Goal: Information Seeking & Learning: Learn about a topic

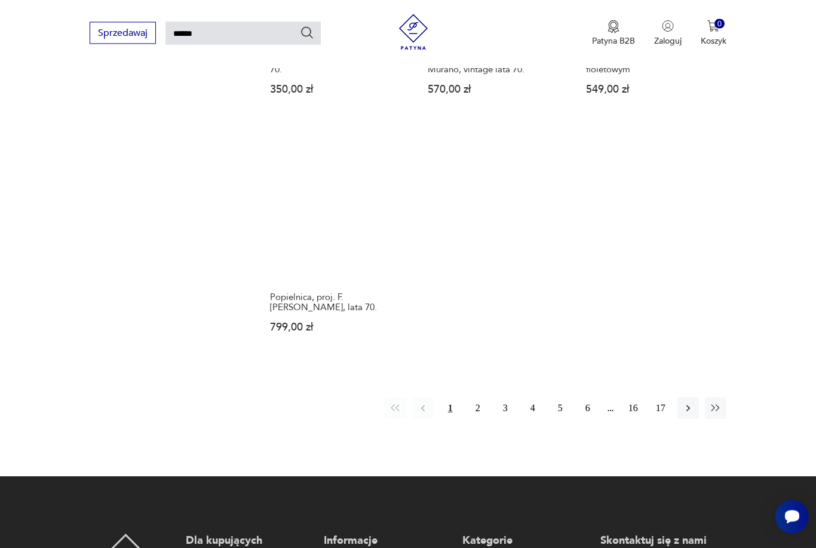
scroll to position [1356, 0]
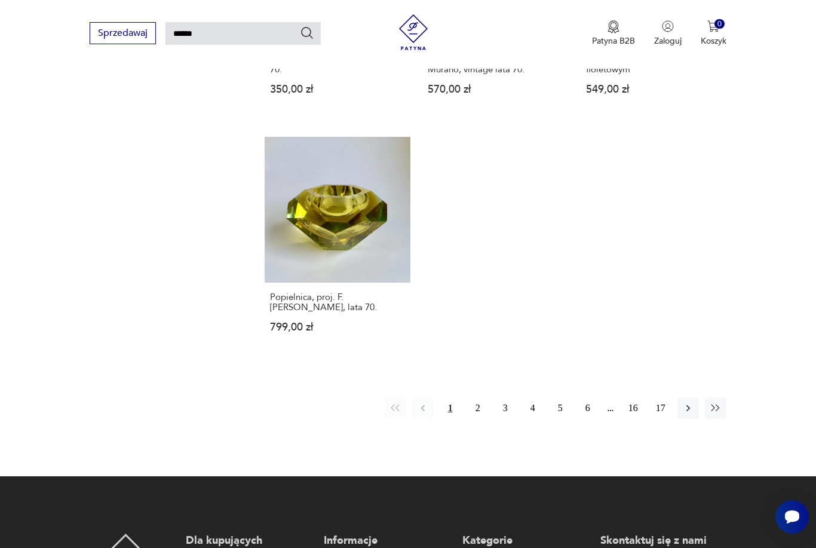
click at [471, 419] on button "2" at bounding box center [477, 407] width 21 height 21
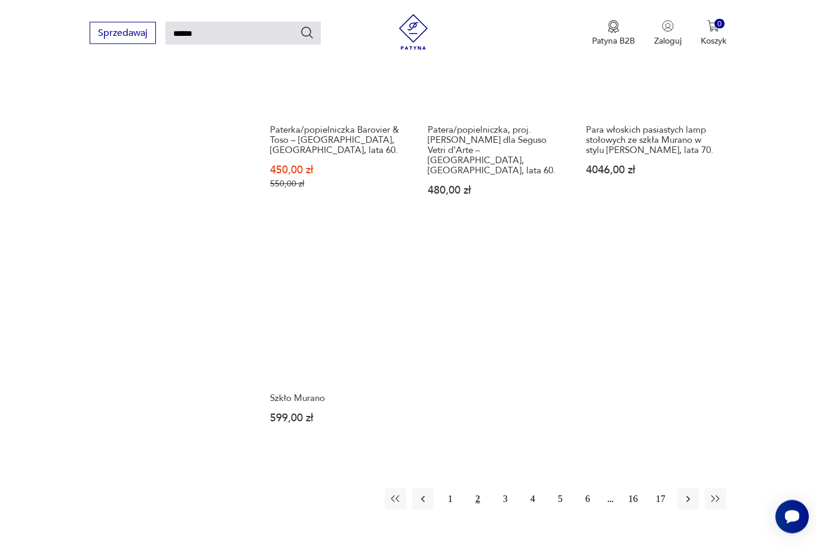
scroll to position [1234, 0]
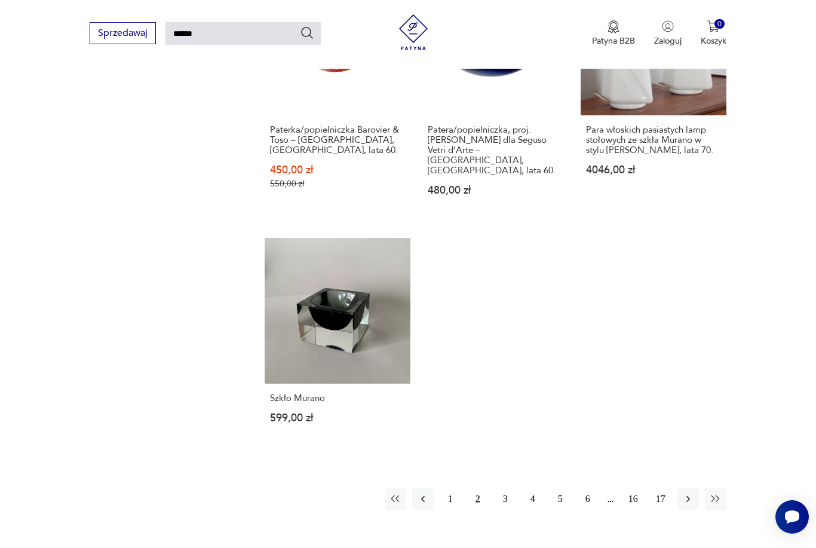
click at [502, 509] on button "3" at bounding box center [504, 498] width 21 height 21
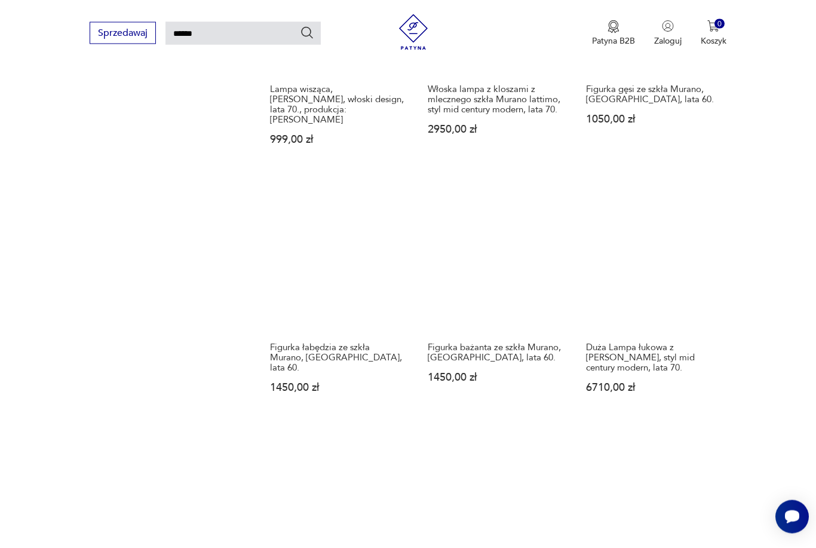
scroll to position [1083, 0]
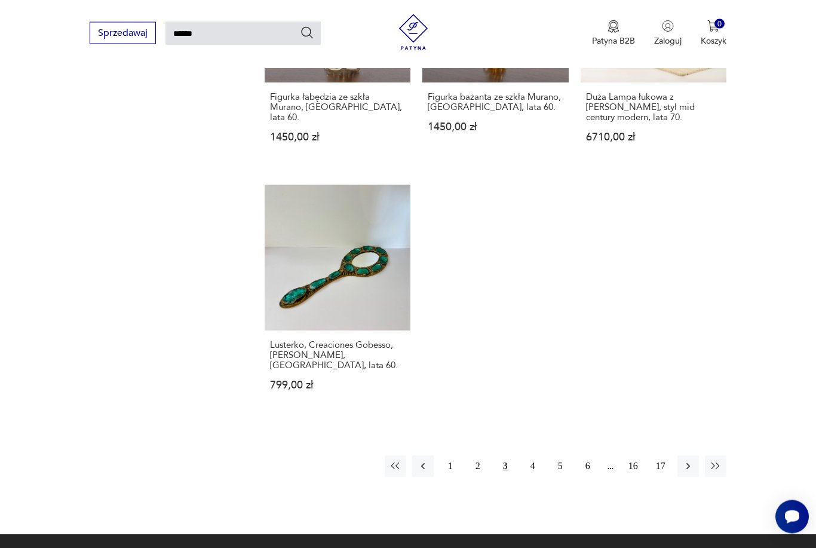
click at [530, 477] on button "4" at bounding box center [532, 466] width 21 height 21
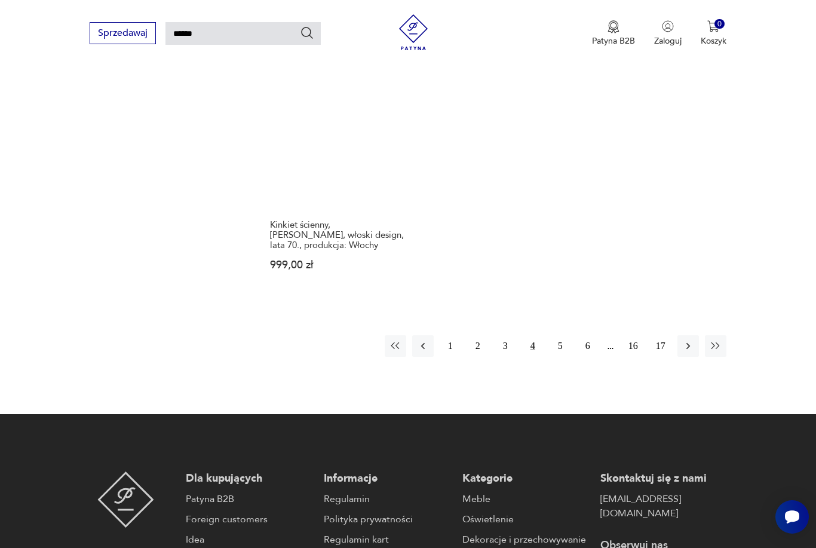
scroll to position [1397, 0]
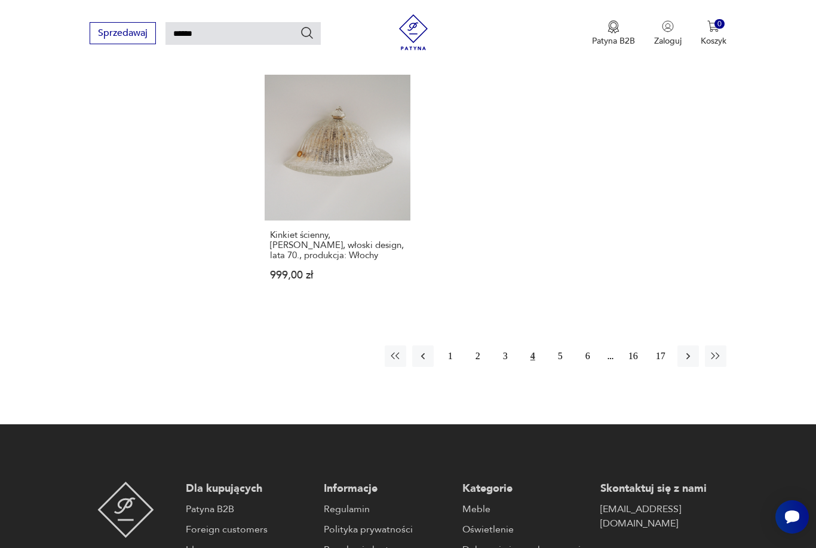
click at [557, 367] on button "5" at bounding box center [559, 355] width 21 height 21
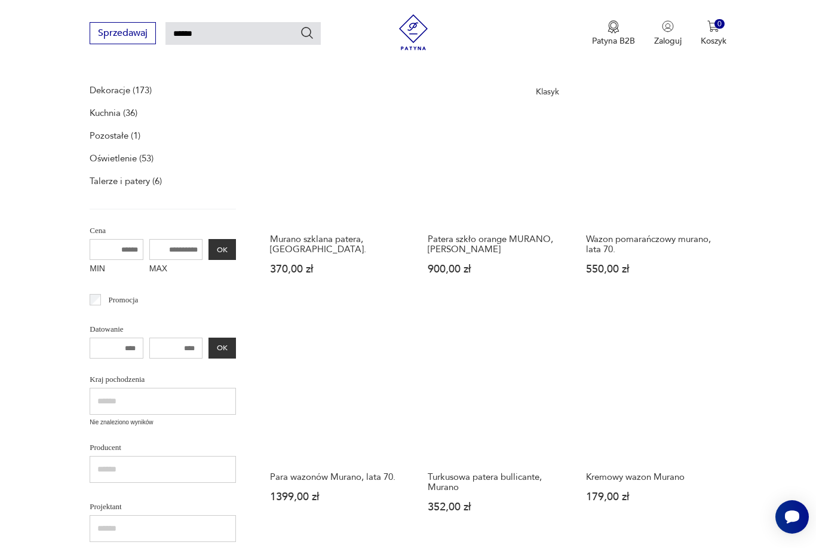
scroll to position [43, 0]
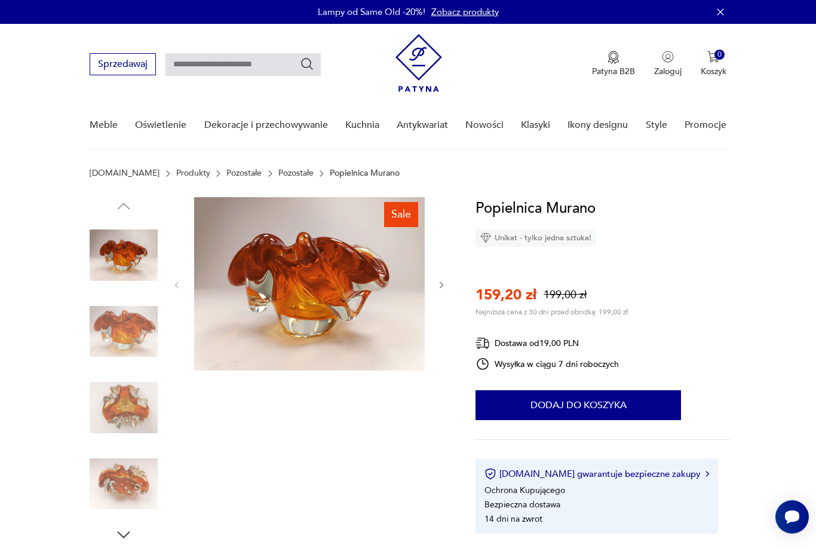
type input "******"
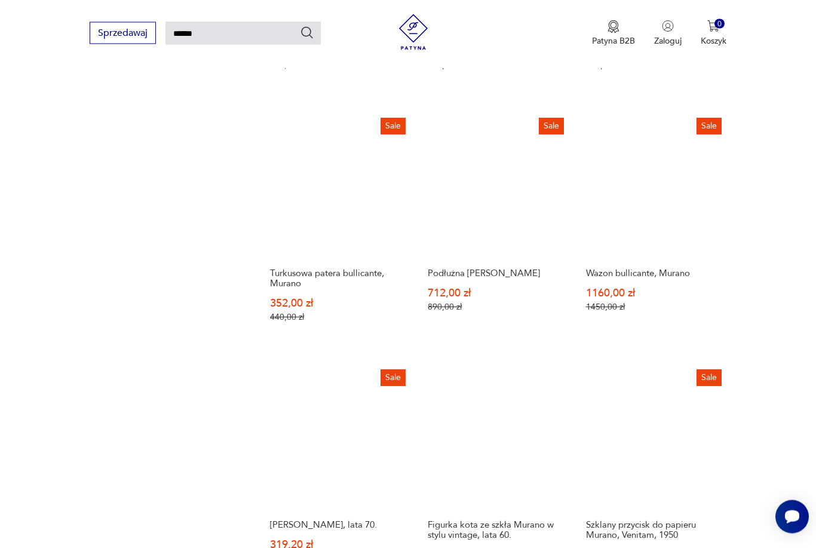
scroll to position [899, 0]
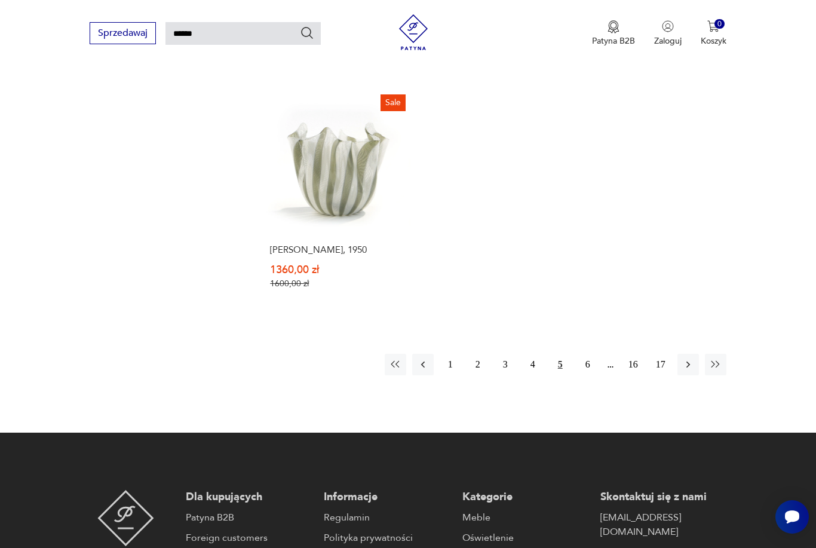
click at [581, 375] on button "6" at bounding box center [587, 364] width 21 height 21
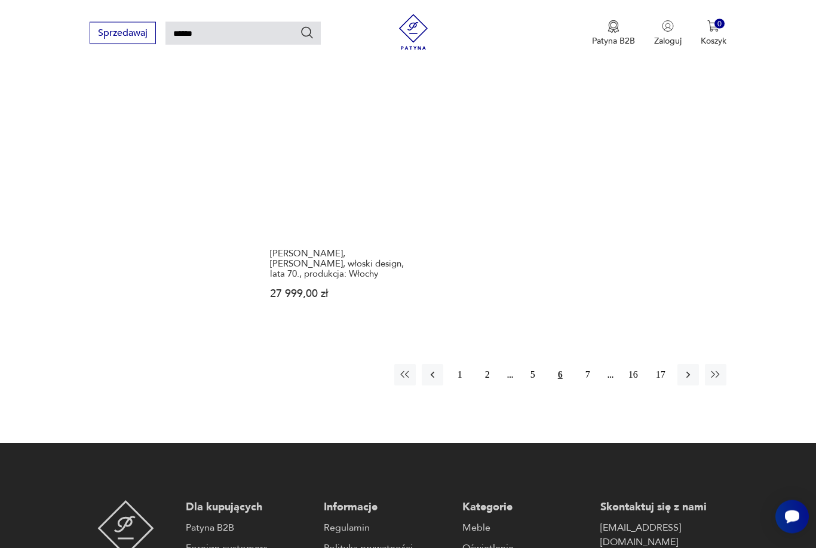
scroll to position [1420, 0]
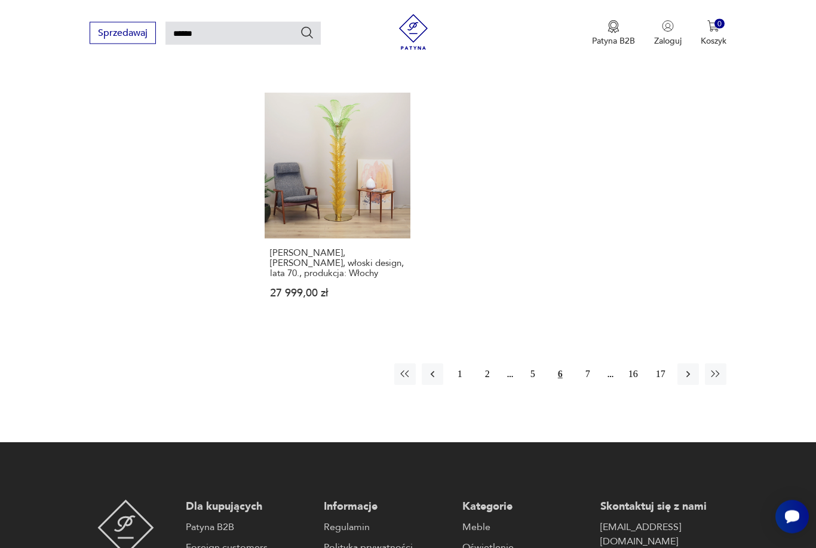
click at [585, 385] on button "7" at bounding box center [587, 374] width 21 height 21
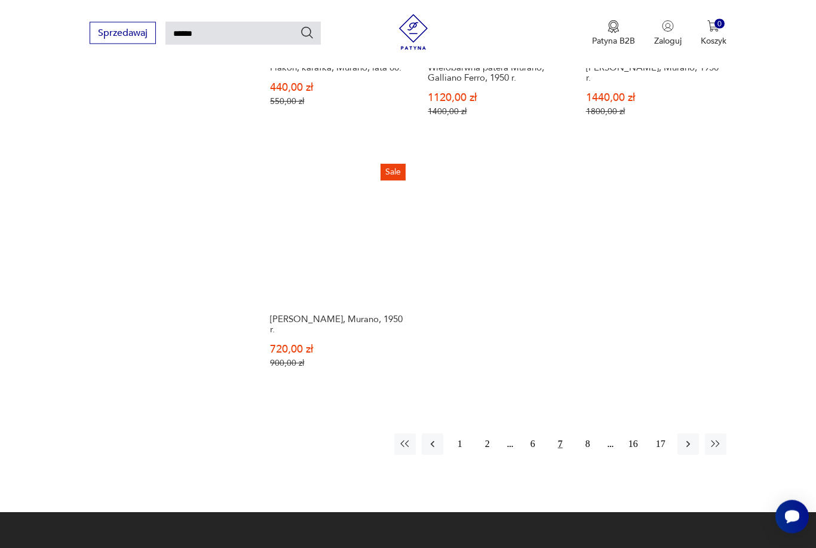
scroll to position [1381, 0]
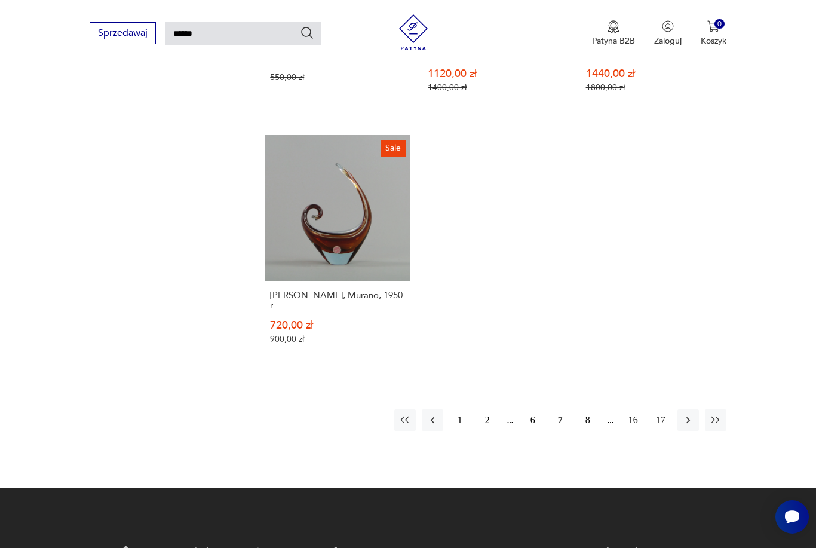
click at [586, 431] on button "8" at bounding box center [587, 419] width 21 height 21
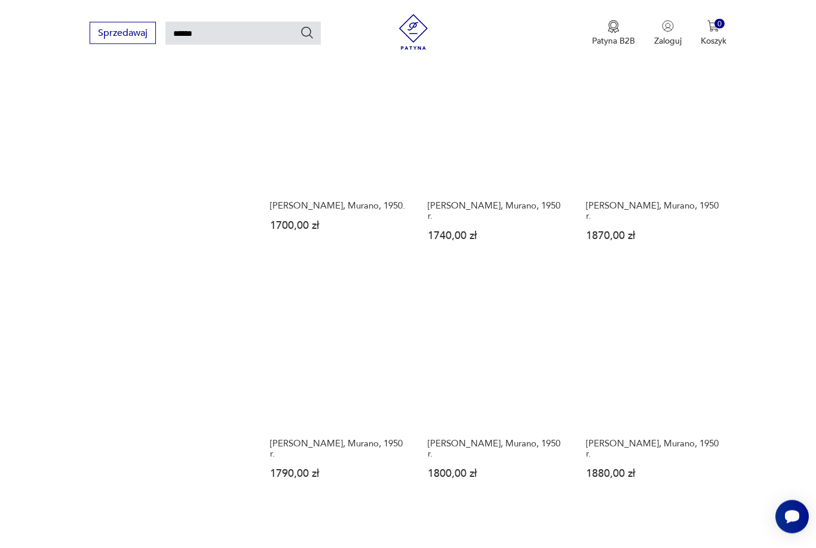
scroll to position [932, 0]
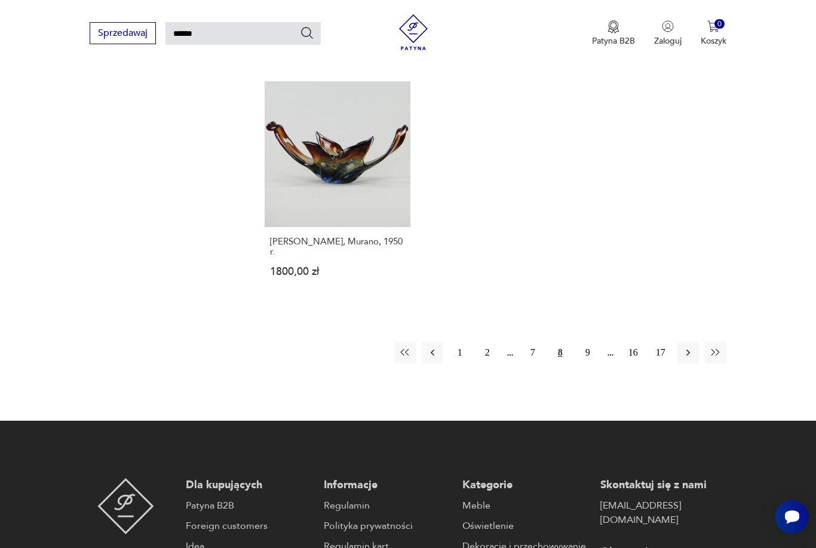
click at [589, 363] on button "9" at bounding box center [587, 352] width 21 height 21
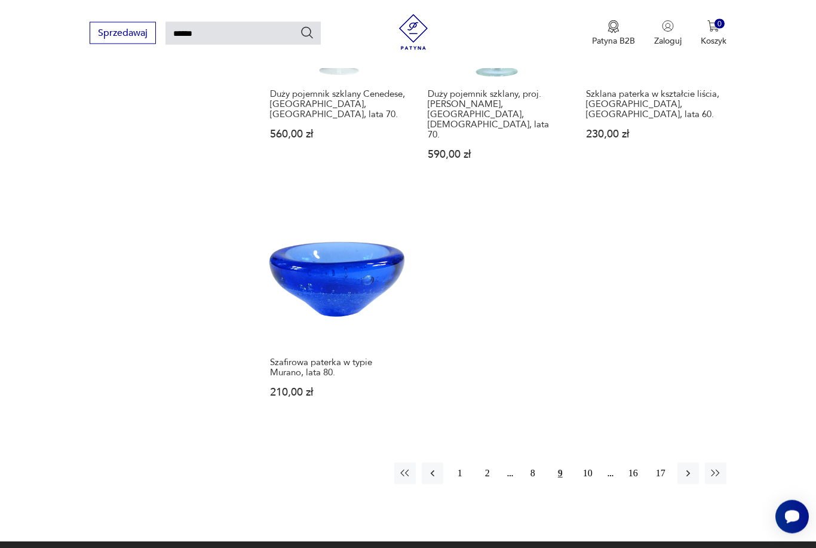
scroll to position [1320, 0]
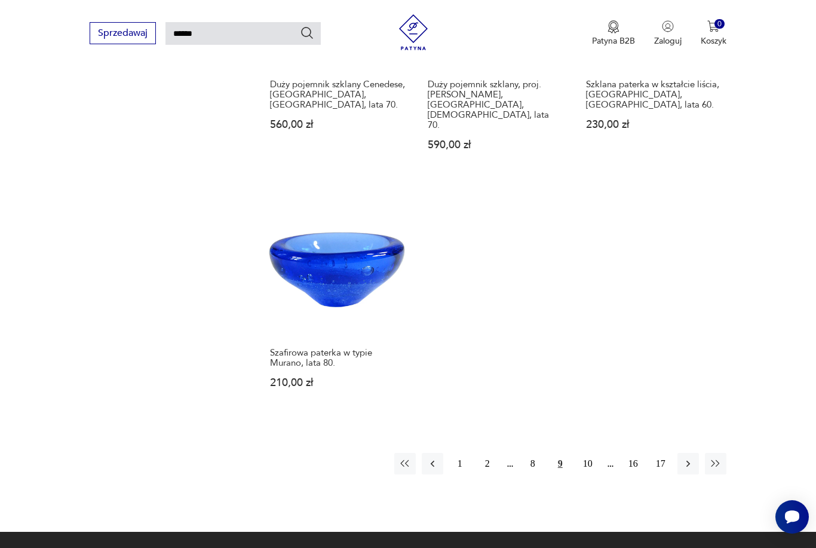
click at [712, 460] on icon "button" at bounding box center [715, 463] width 8 height 7
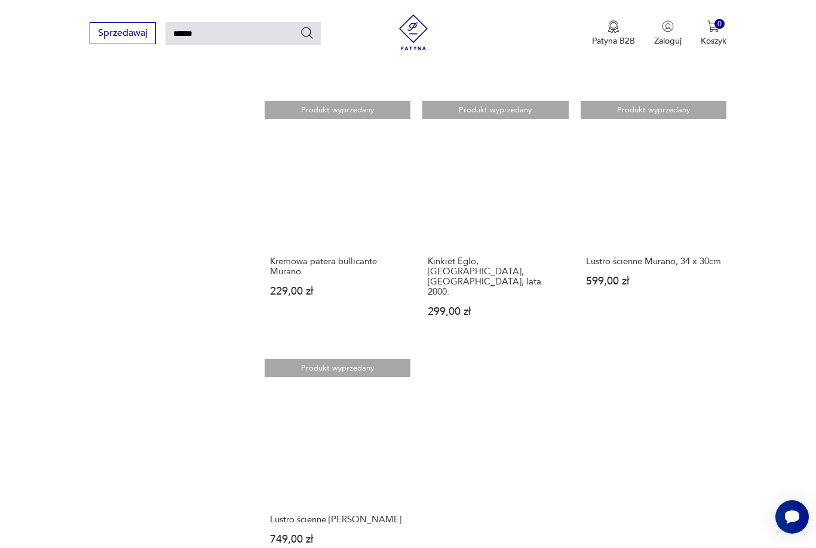
scroll to position [924, 0]
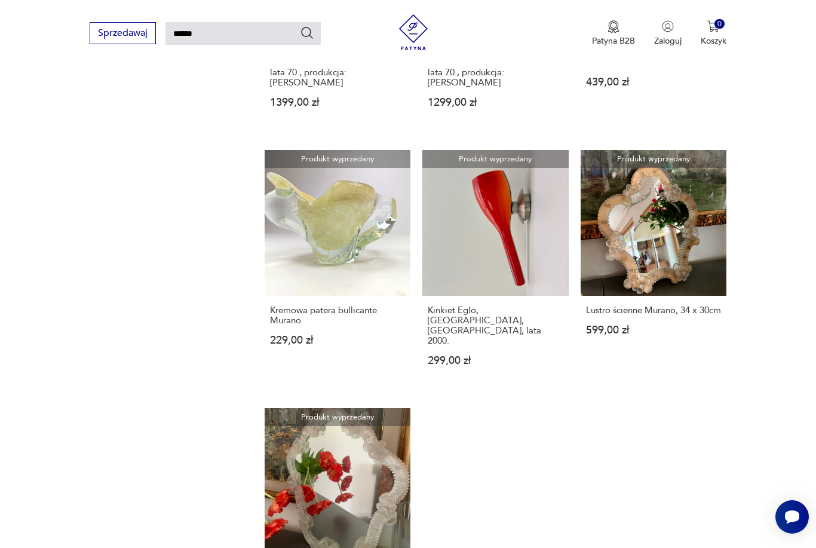
click at [681, 287] on link "Produkt wyprzedany Lustro ścienne Murano, 34 x 30cm 599,00 zł" at bounding box center [653, 269] width 146 height 239
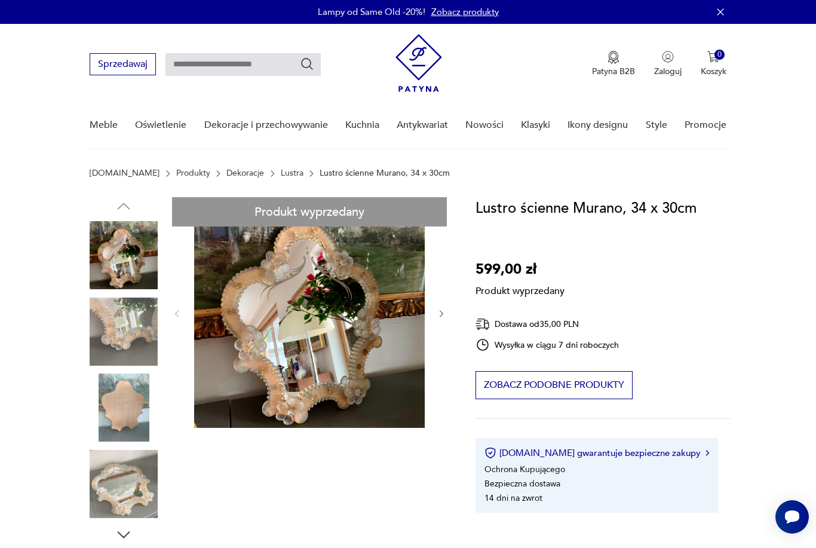
type input "******"
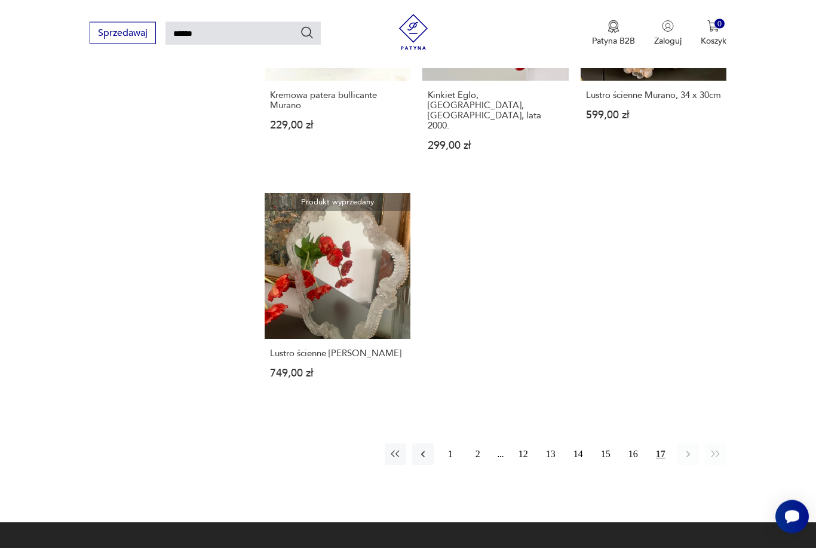
scroll to position [1092, 0]
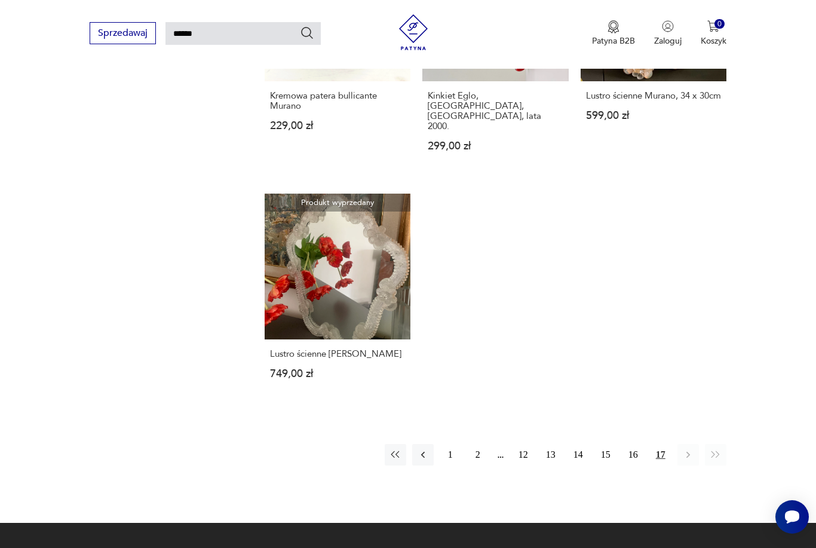
click at [631, 465] on button "16" at bounding box center [632, 454] width 21 height 21
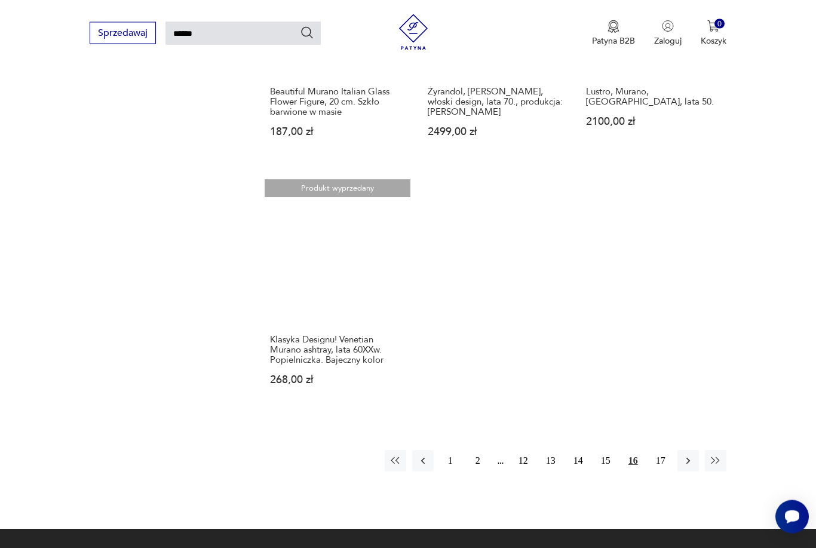
scroll to position [1373, 0]
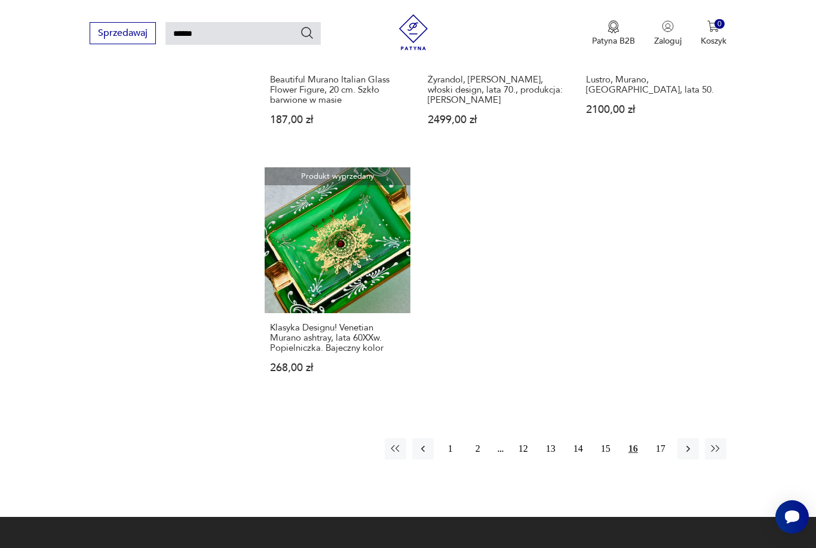
click at [607, 459] on button "15" at bounding box center [605, 448] width 21 height 21
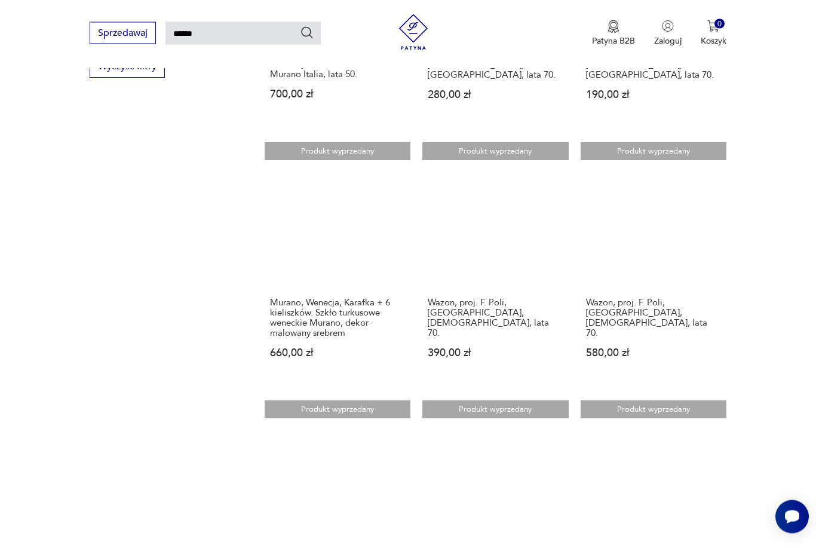
scroll to position [865, 0]
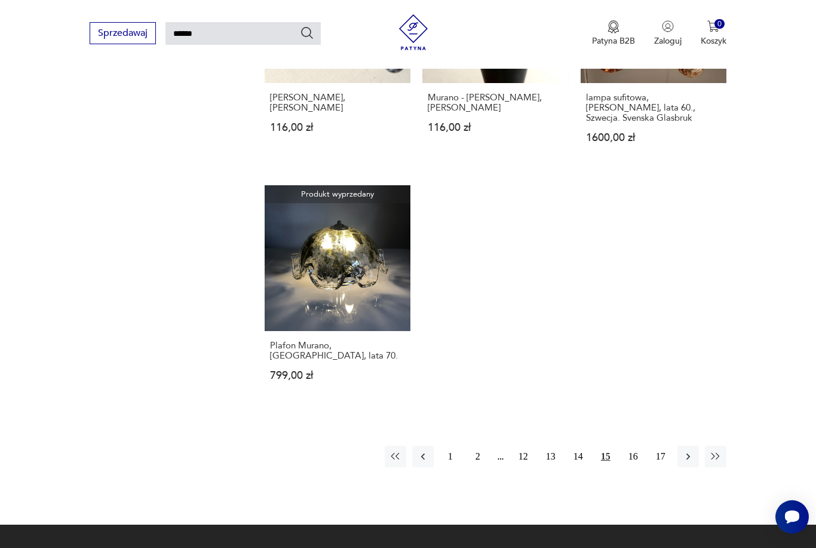
click at [578, 467] on button "14" at bounding box center [577, 455] width 21 height 21
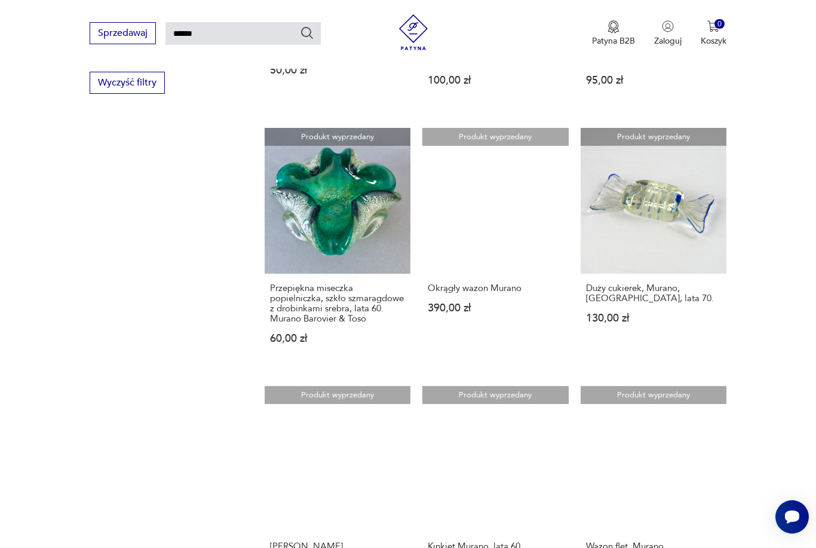
scroll to position [776, 0]
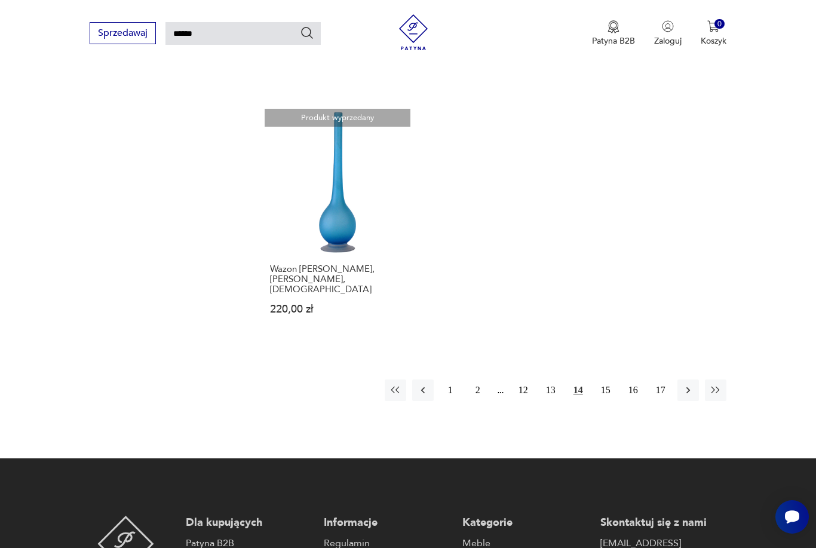
click at [555, 401] on button "13" at bounding box center [550, 389] width 21 height 21
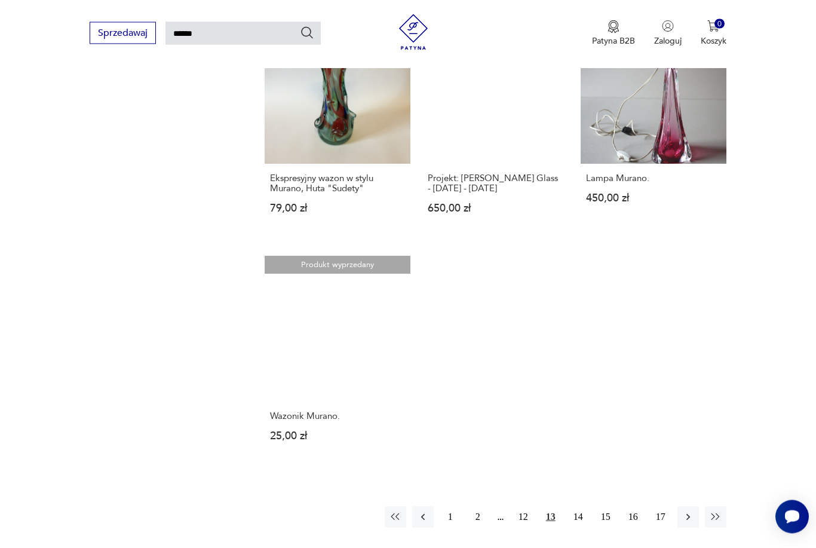
scroll to position [1233, 0]
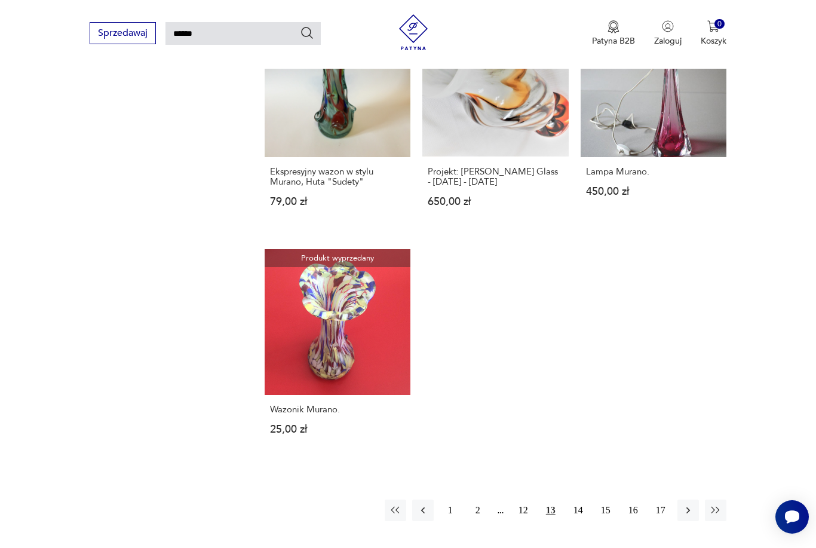
click at [530, 521] on button "12" at bounding box center [522, 509] width 21 height 21
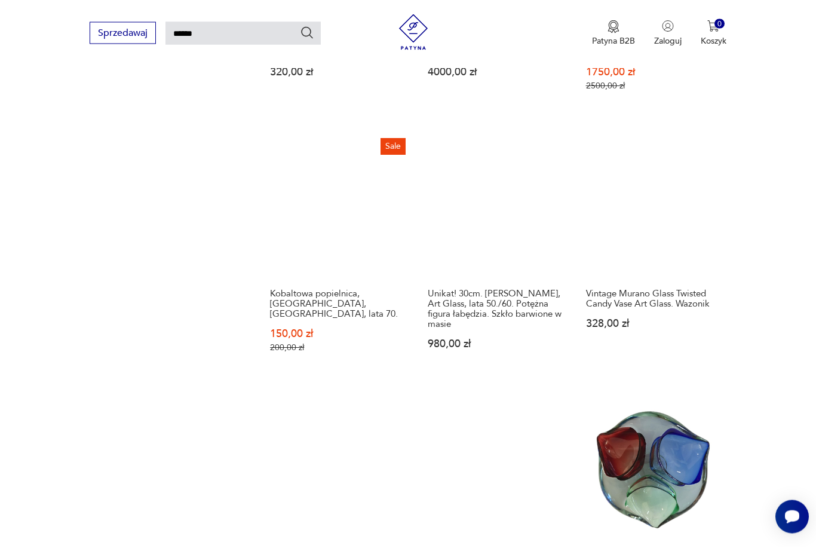
scroll to position [877, 0]
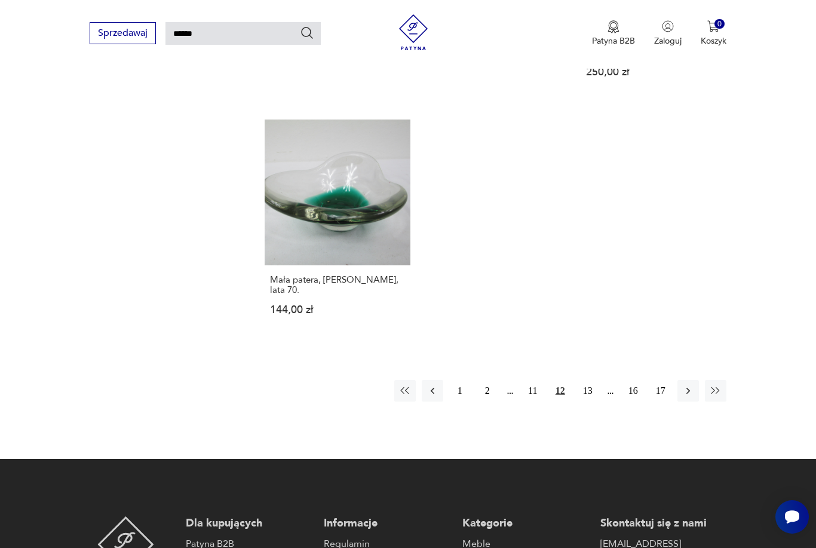
click at [540, 401] on button "11" at bounding box center [532, 390] width 21 height 21
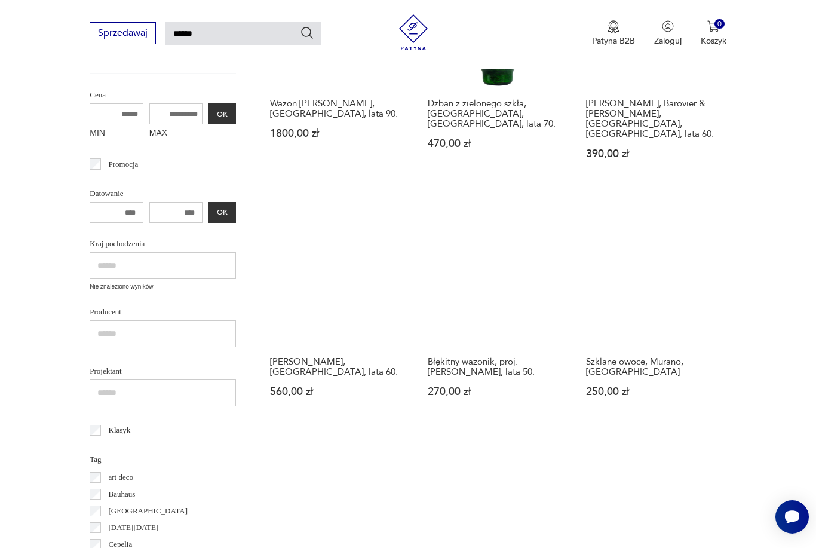
scroll to position [316, 0]
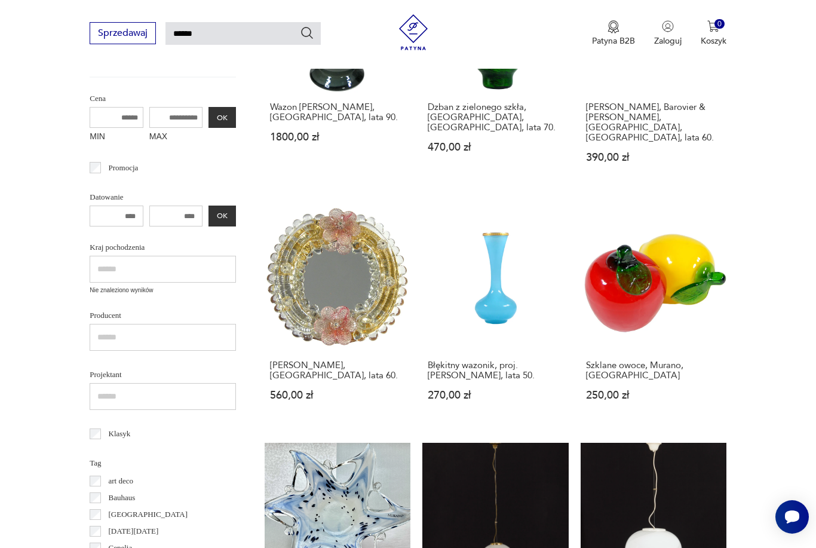
click at [706, 285] on link "Szklane owoce, Murano, [GEOGRAPHIC_DATA] 250,00 zł" at bounding box center [653, 314] width 146 height 219
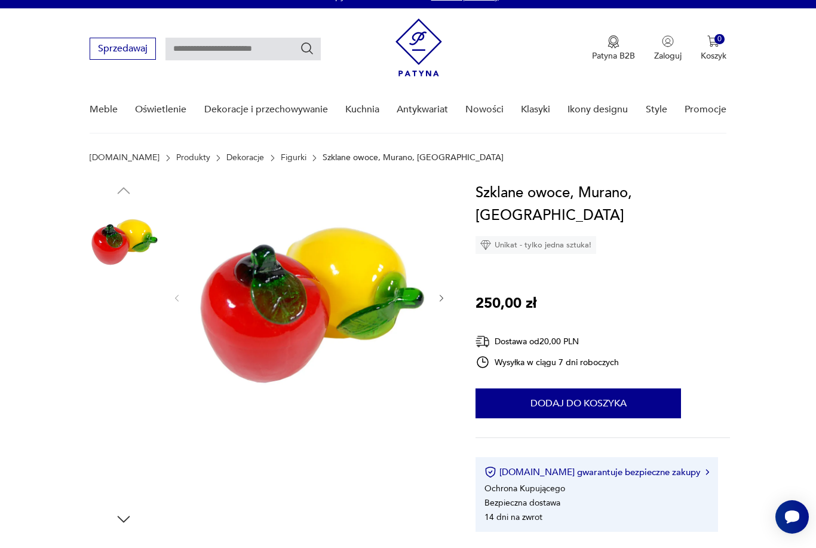
scroll to position [15, 0]
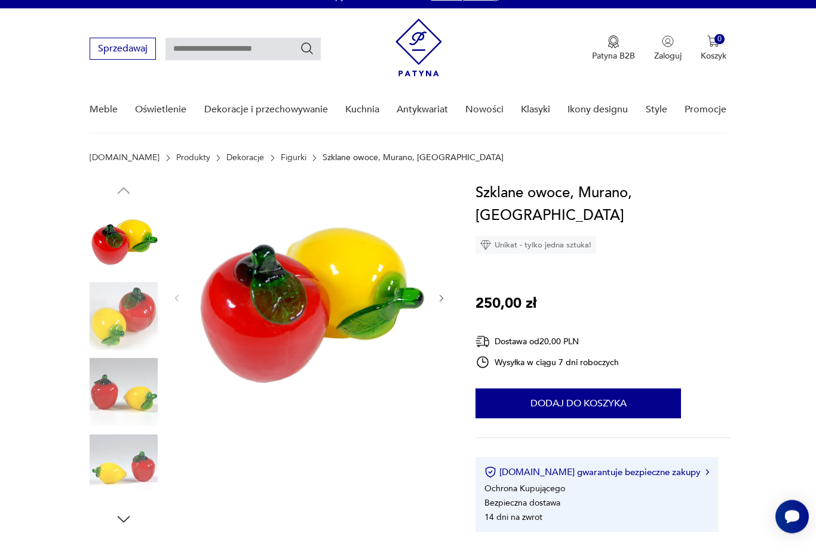
type input "******"
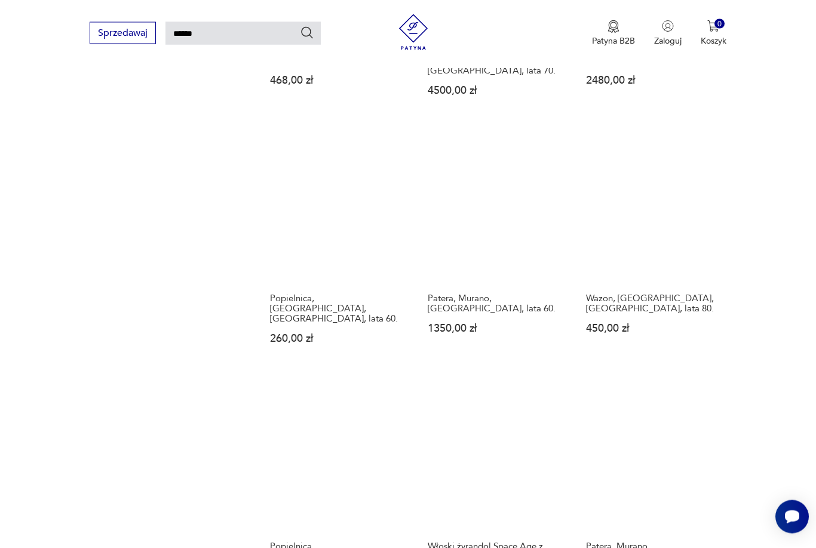
scroll to position [880, 0]
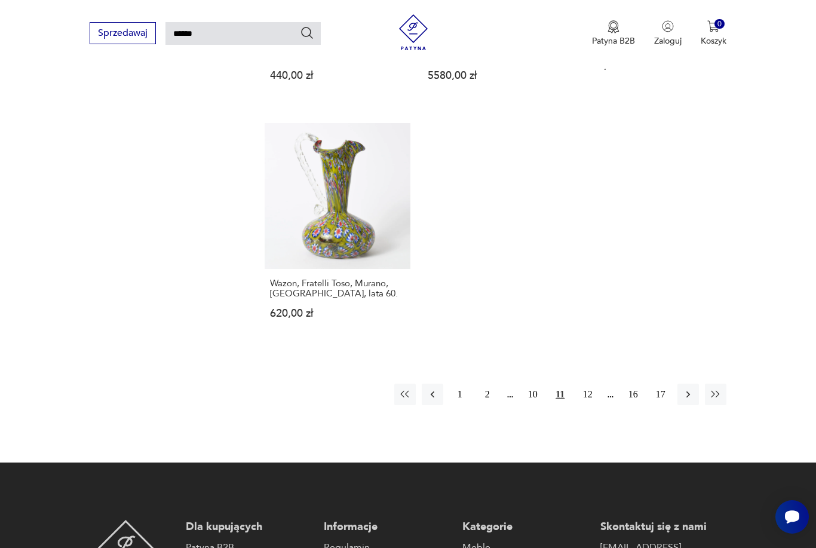
click at [536, 405] on button "10" at bounding box center [532, 393] width 21 height 21
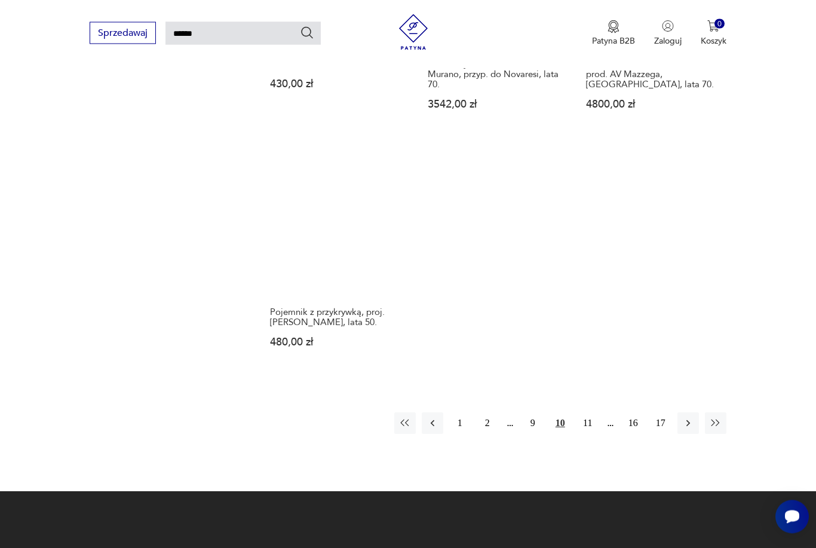
scroll to position [1391, 0]
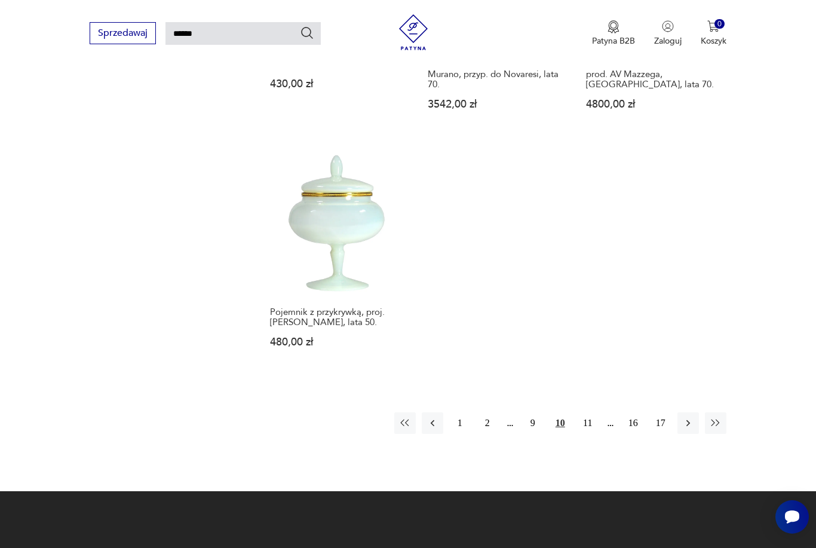
click at [536, 419] on button "9" at bounding box center [532, 422] width 21 height 21
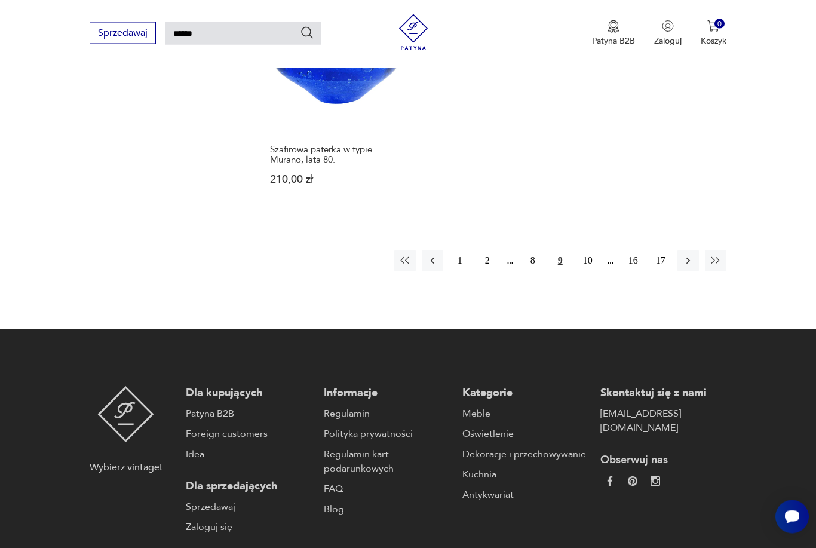
scroll to position [1524, 0]
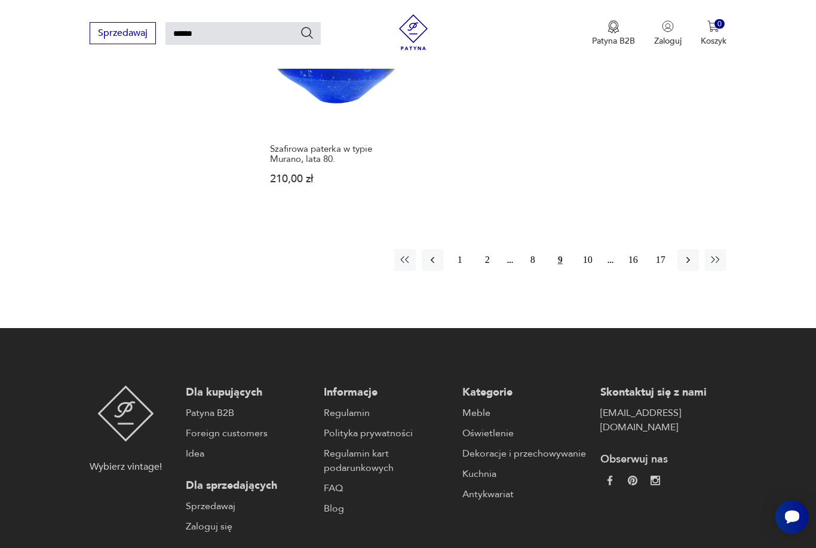
click at [532, 257] on button "8" at bounding box center [532, 259] width 21 height 21
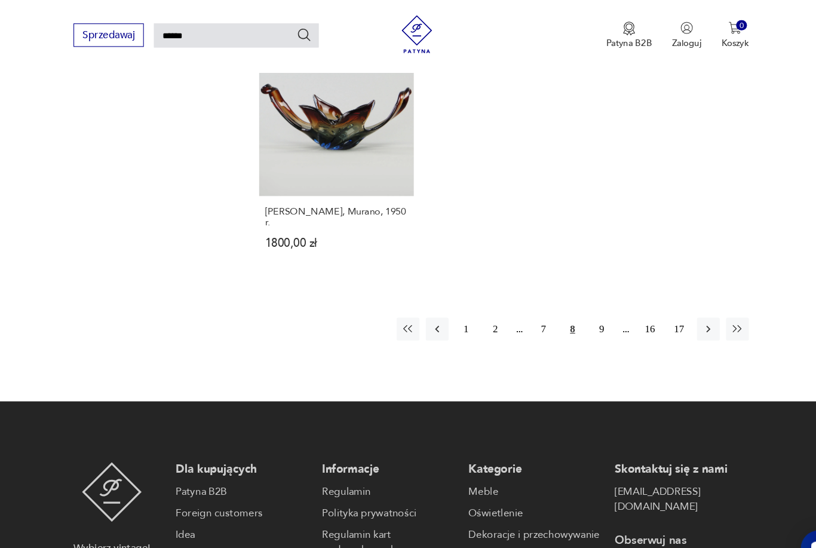
click at [477, 321] on button "2" at bounding box center [487, 309] width 21 height 21
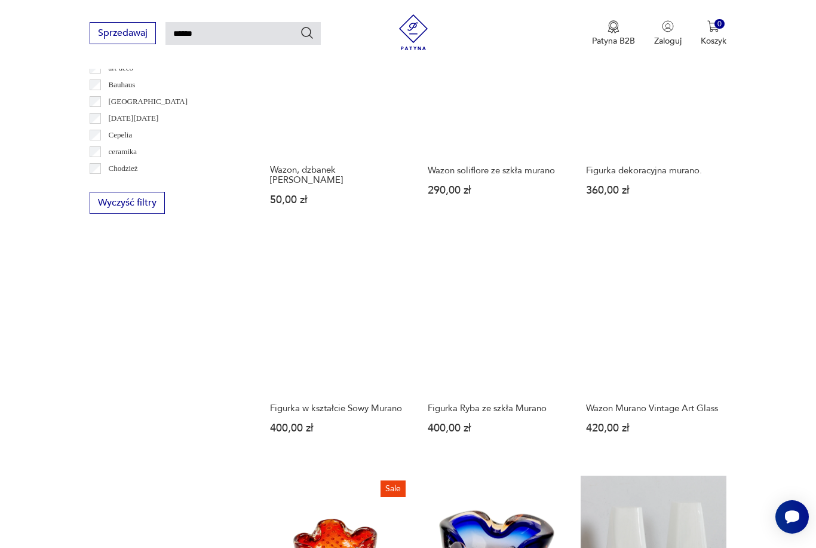
scroll to position [728, 0]
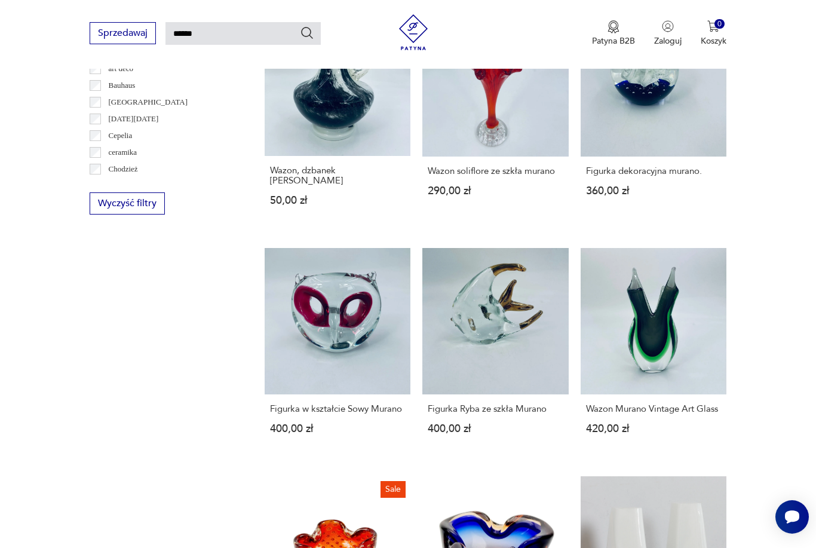
click at [623, 383] on link "Wazon Murano Vintage Art Glass 420,00 zł" at bounding box center [653, 352] width 146 height 208
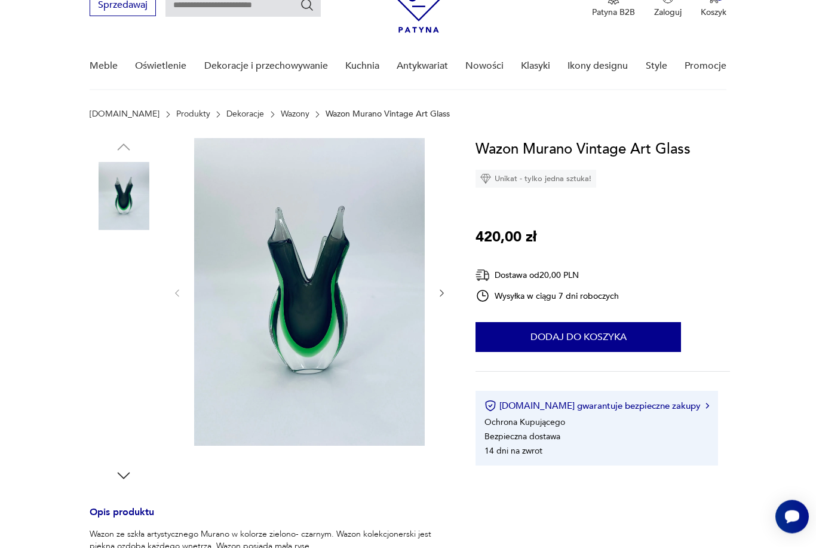
scroll to position [61, 0]
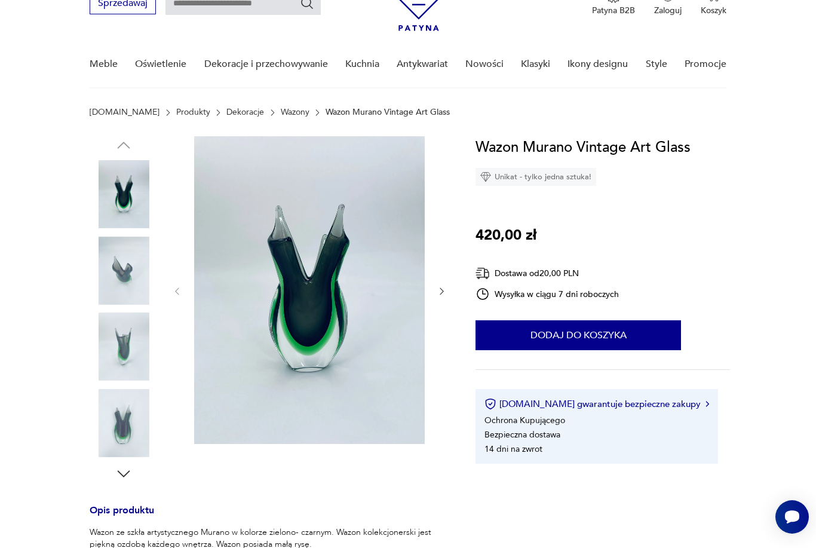
click at [279, 279] on img at bounding box center [309, 290] width 231 height 308
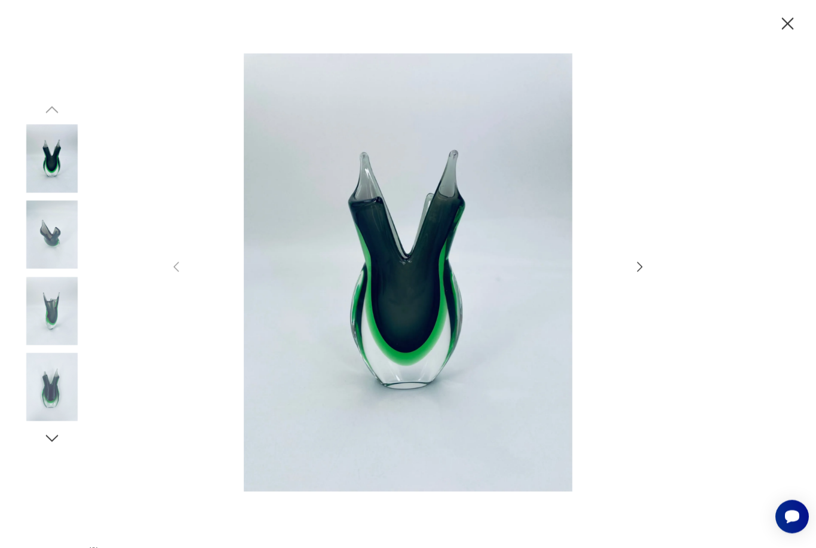
scroll to position [69, 0]
click at [791, 26] on icon "button" at bounding box center [787, 24] width 21 height 21
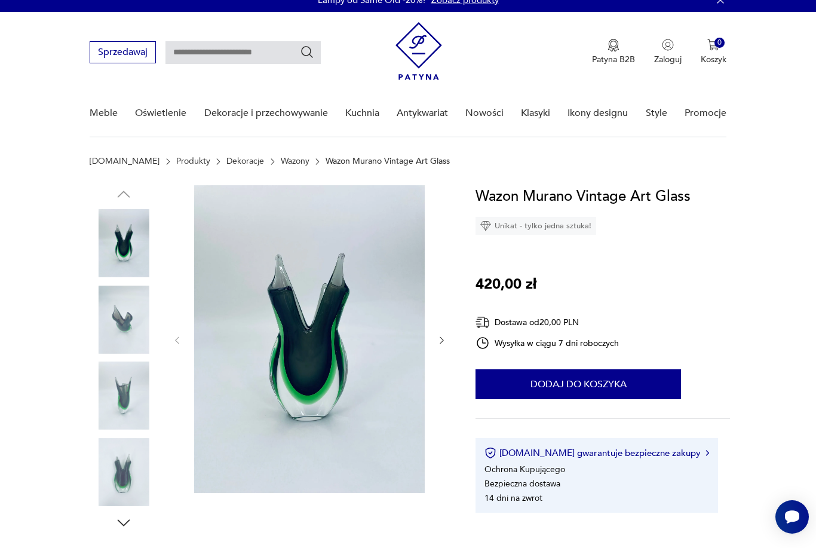
scroll to position [0, 0]
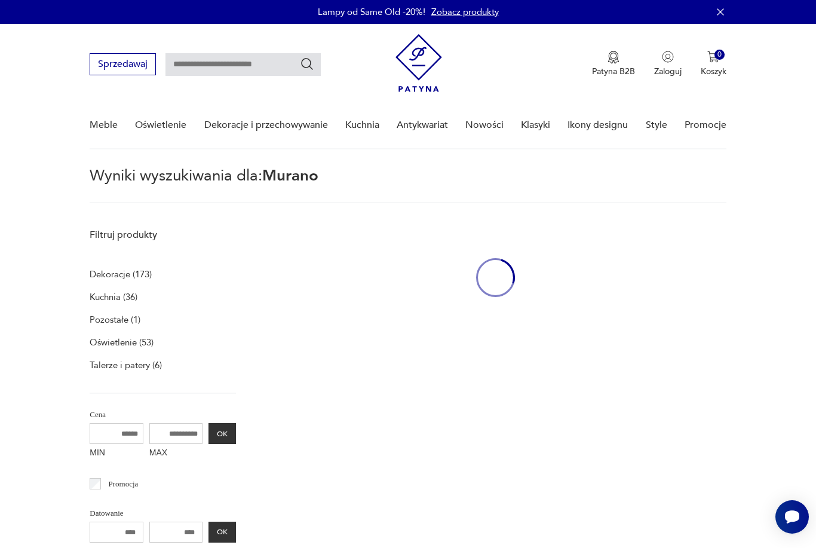
type input "******"
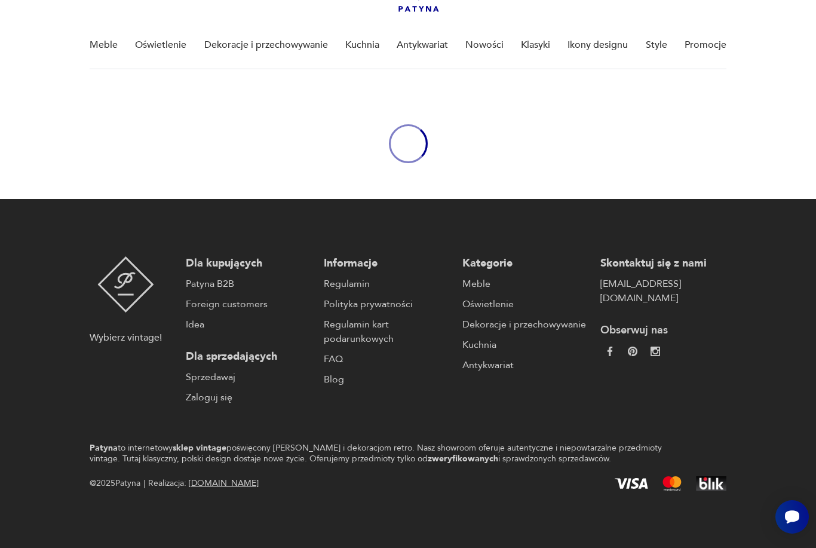
scroll to position [80, 0]
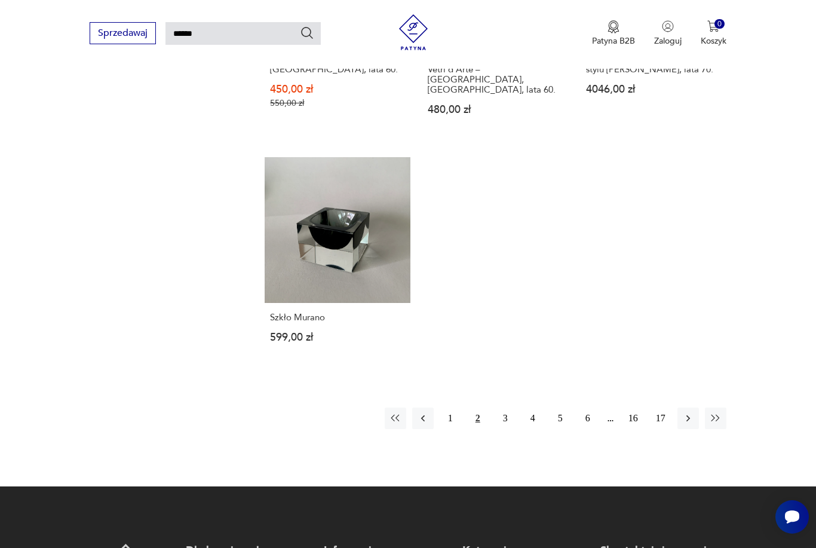
click at [533, 429] on button "4" at bounding box center [532, 417] width 21 height 21
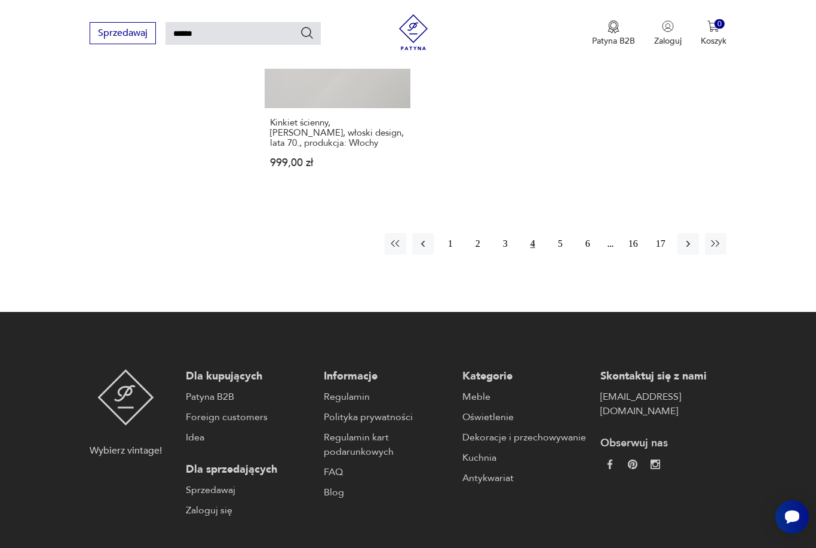
scroll to position [1483, 0]
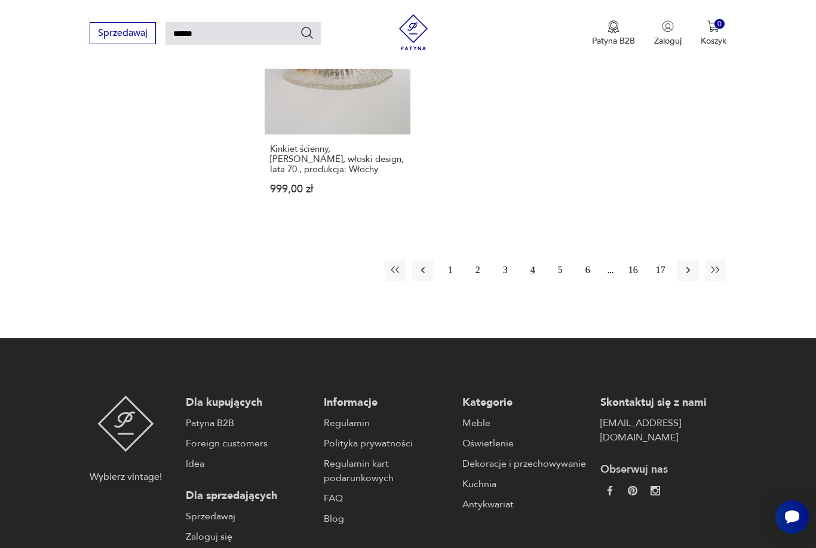
click at [561, 281] on button "5" at bounding box center [559, 269] width 21 height 21
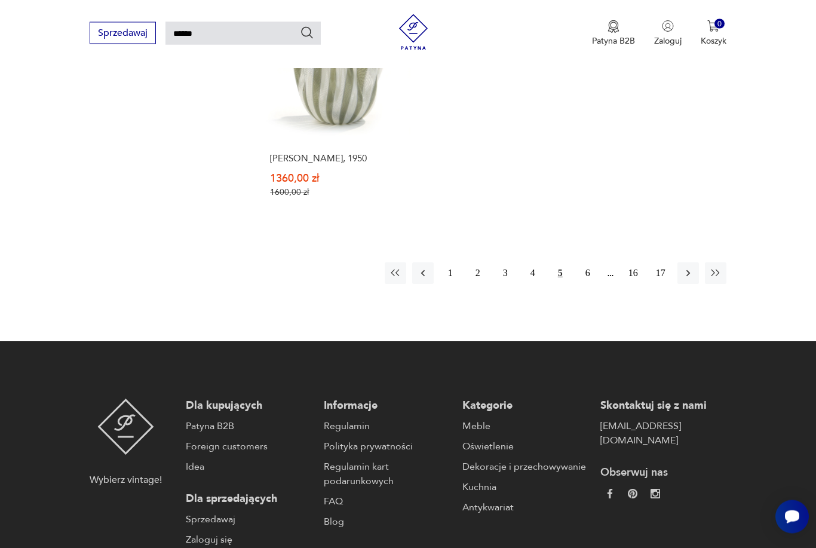
scroll to position [1500, 0]
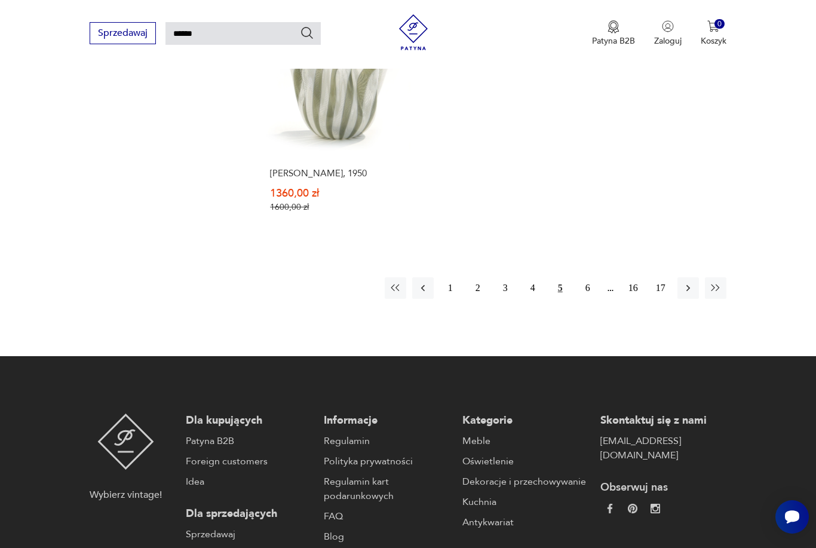
click at [585, 299] on button "6" at bounding box center [587, 287] width 21 height 21
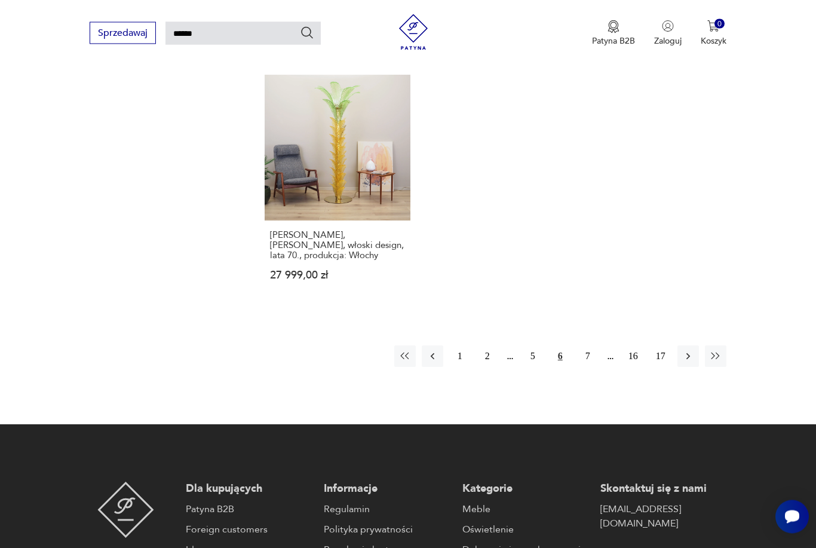
scroll to position [1452, 0]
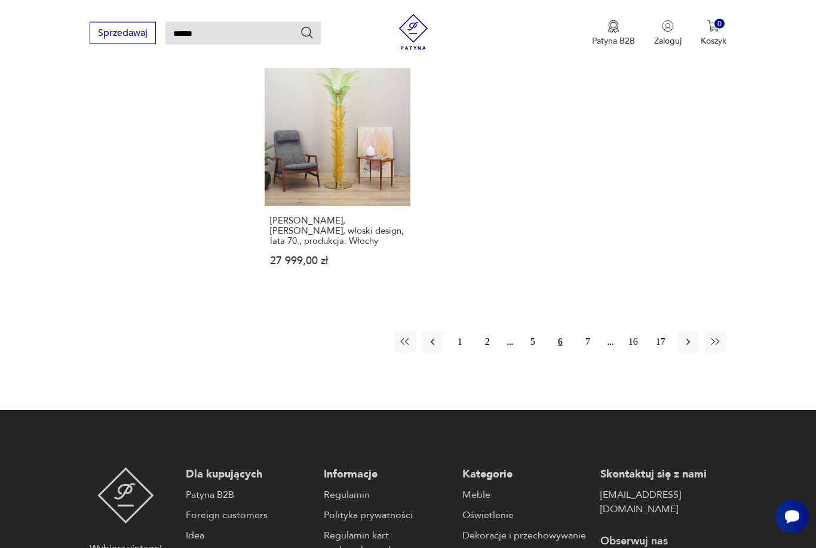
click at [587, 353] on button "7" at bounding box center [587, 341] width 21 height 21
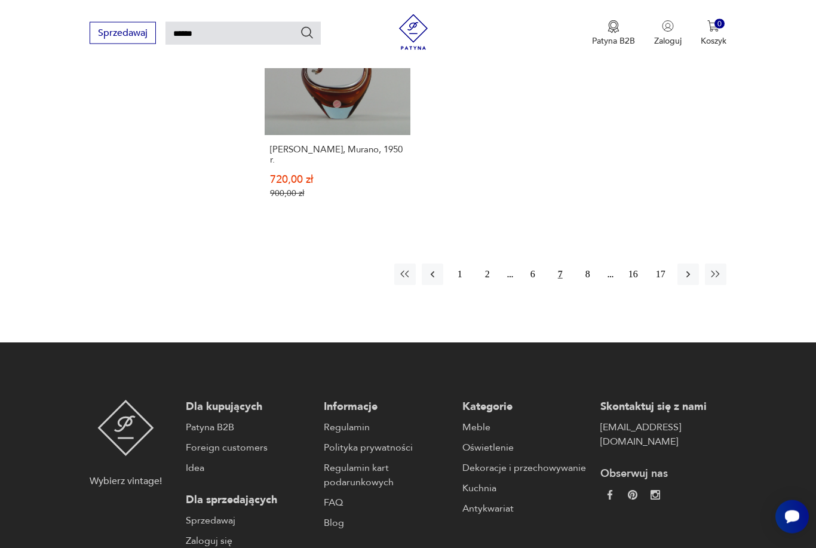
scroll to position [1528, 0]
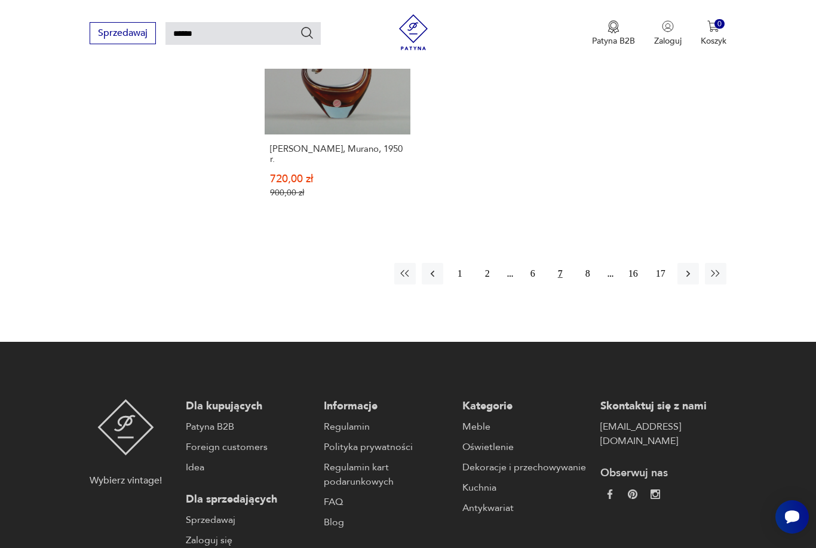
click at [587, 284] on button "8" at bounding box center [587, 273] width 21 height 21
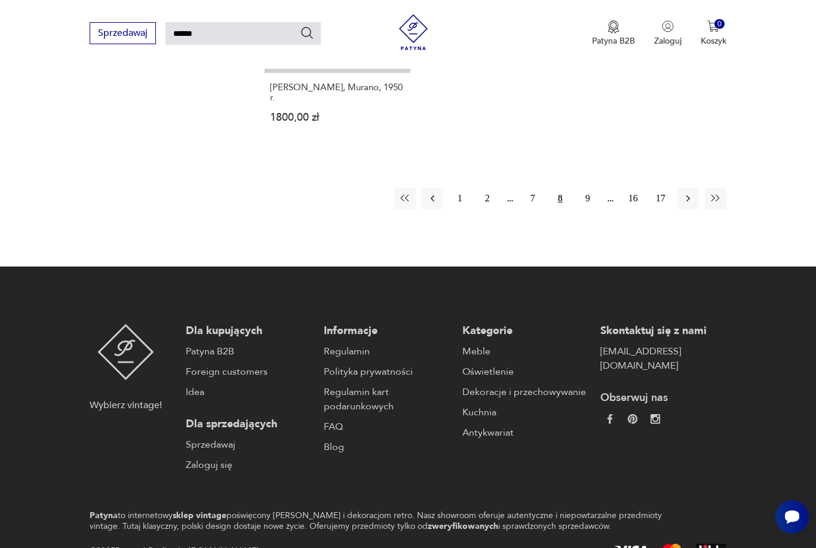
scroll to position [1514, 0]
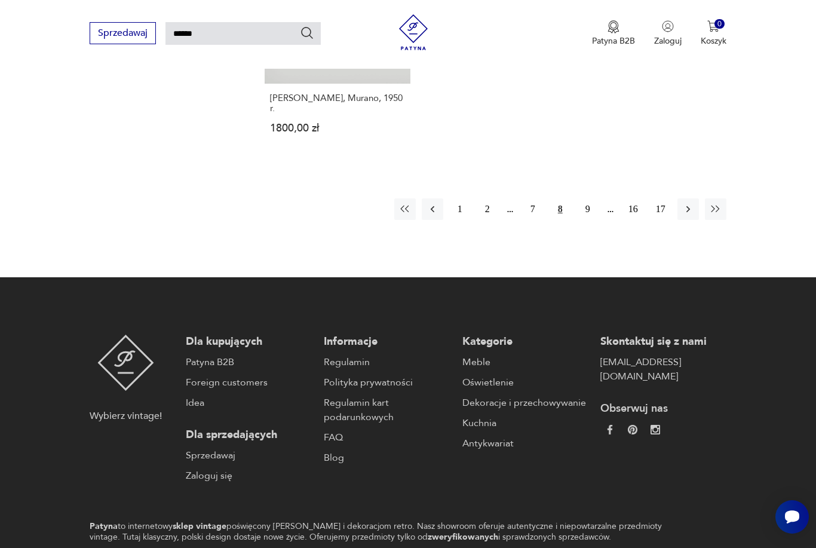
click at [586, 220] on button "9" at bounding box center [587, 208] width 21 height 21
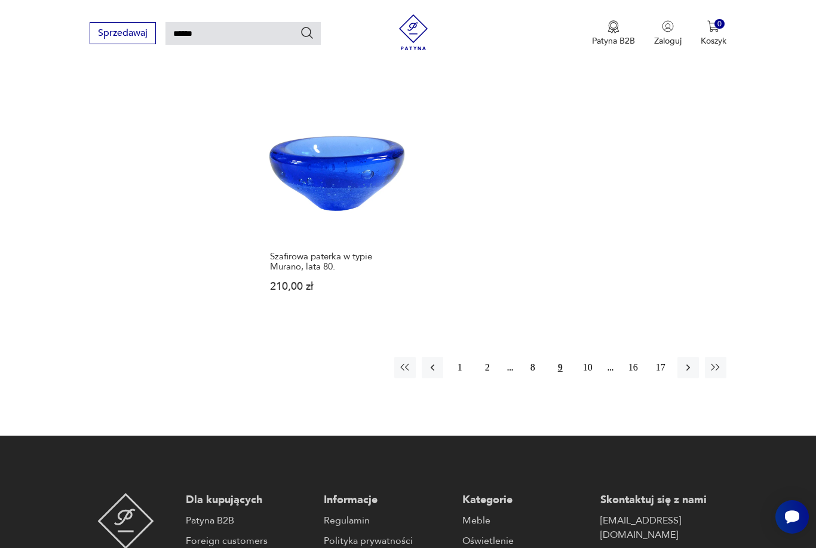
scroll to position [1403, 0]
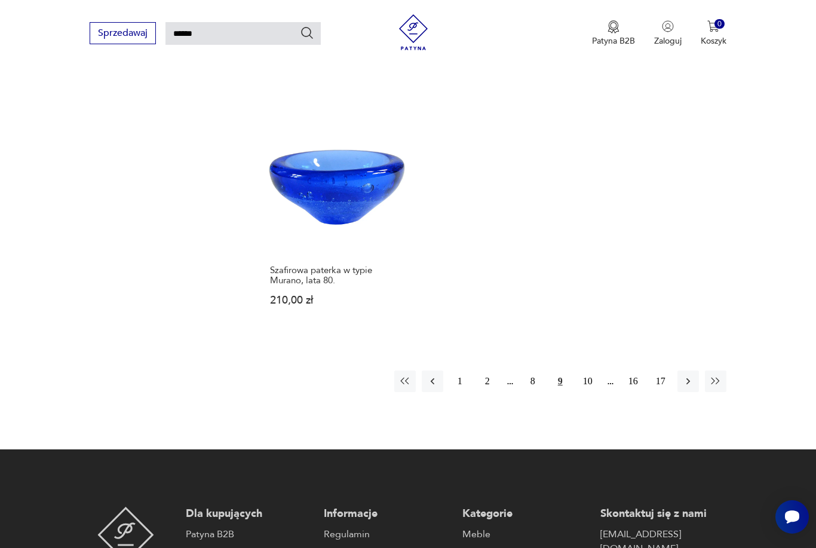
click at [592, 377] on button "10" at bounding box center [587, 380] width 21 height 21
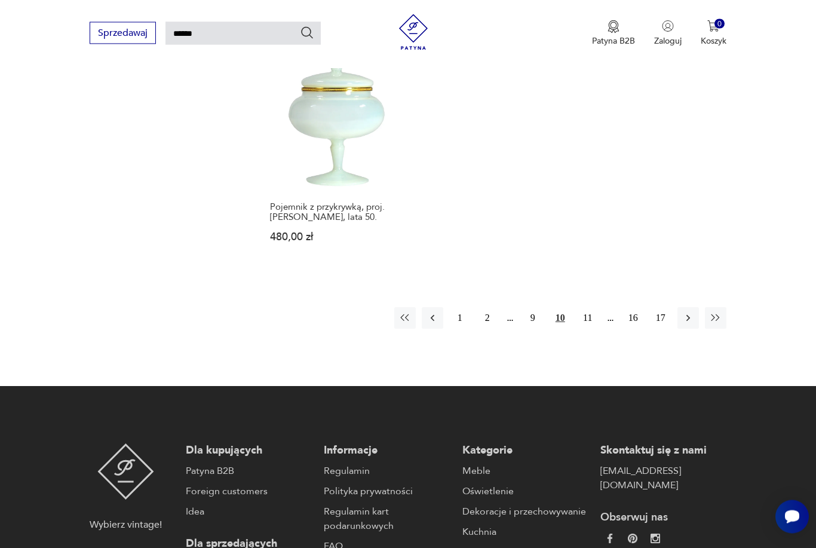
scroll to position [1493, 0]
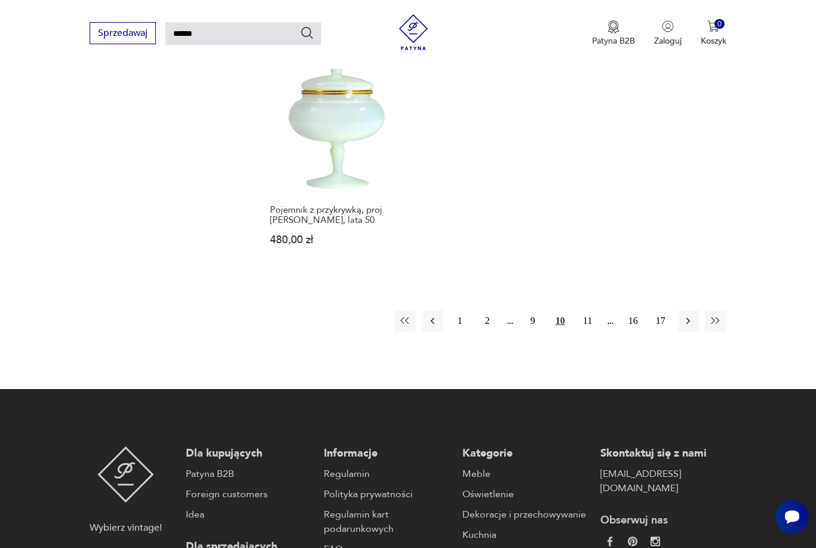
click at [586, 318] on button "11" at bounding box center [587, 320] width 21 height 21
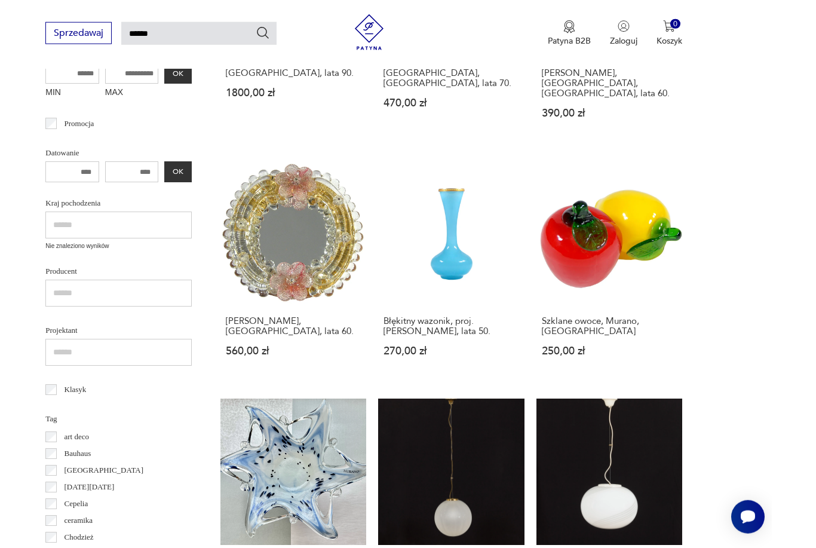
scroll to position [380, 0]
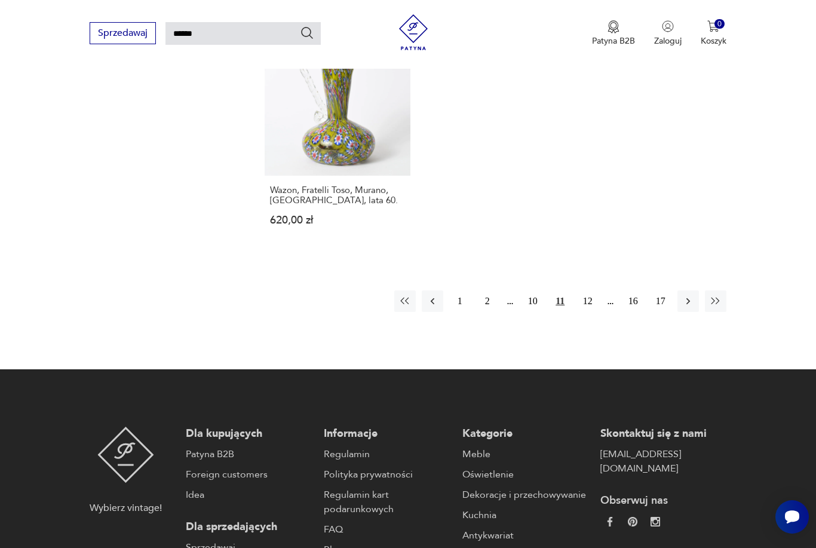
click at [592, 312] on button "12" at bounding box center [587, 300] width 21 height 21
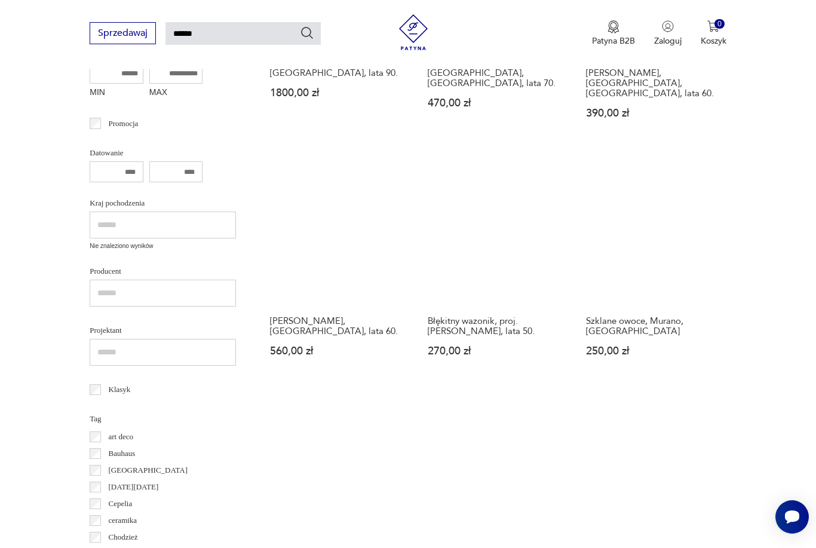
scroll to position [43, 0]
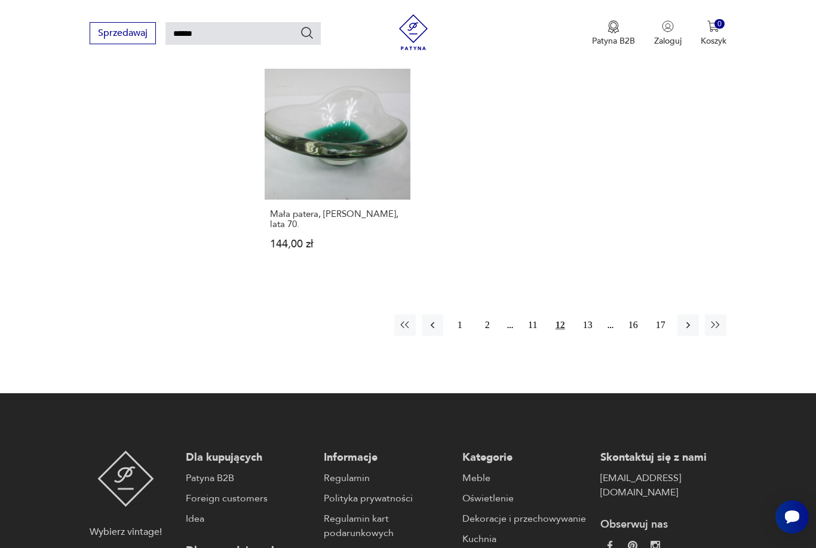
click at [589, 336] on button "13" at bounding box center [587, 324] width 21 height 21
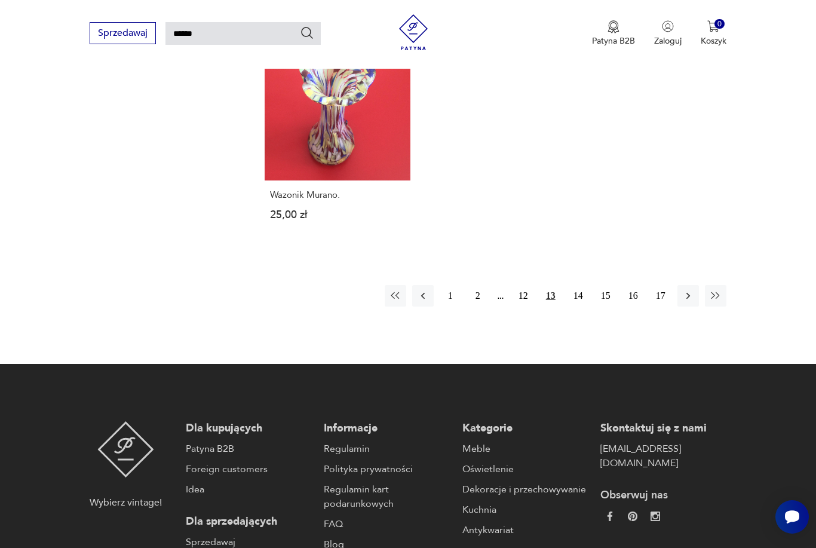
scroll to position [1441, 0]
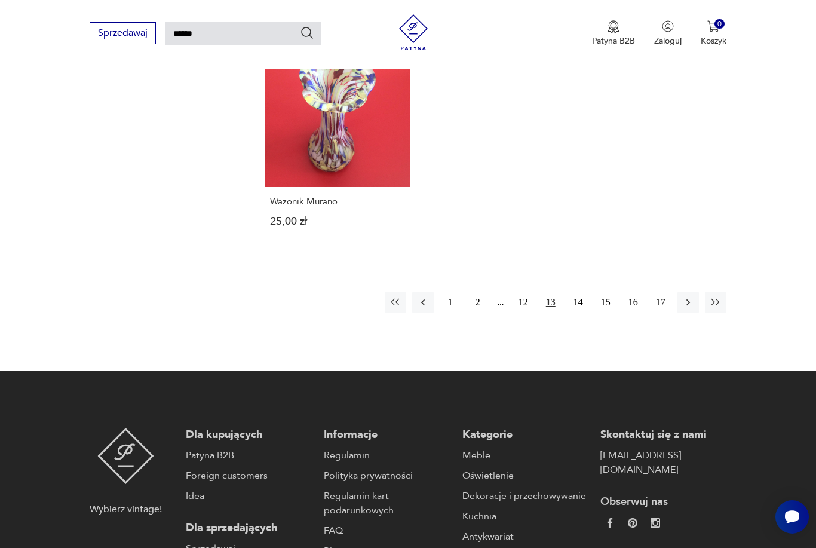
click at [583, 313] on button "14" at bounding box center [577, 301] width 21 height 21
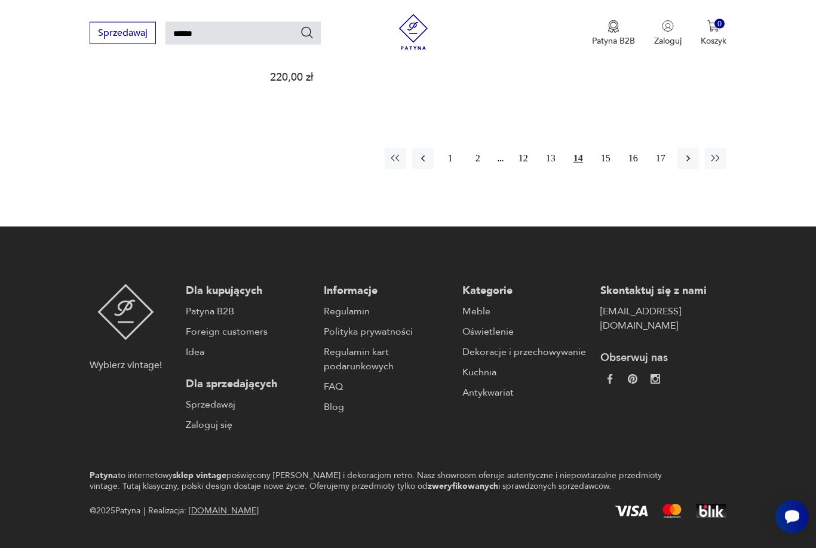
scroll to position [1566, 0]
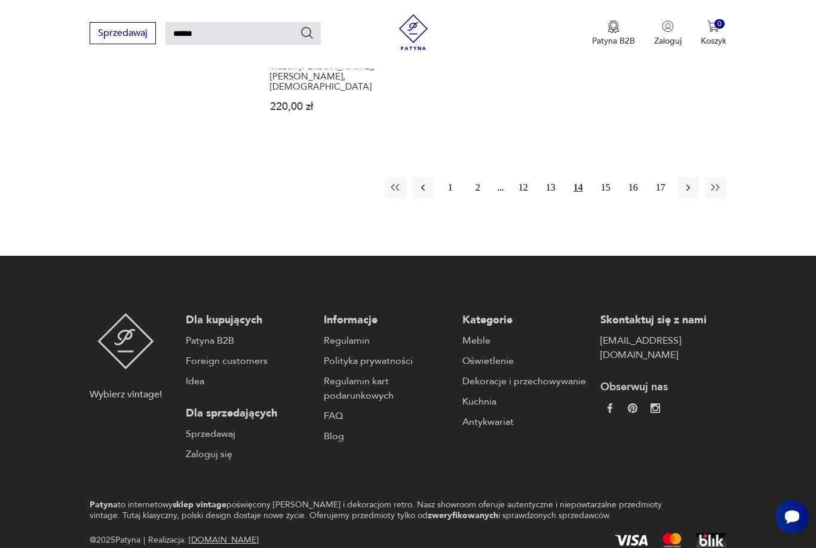
click at [607, 198] on button "15" at bounding box center [605, 187] width 21 height 21
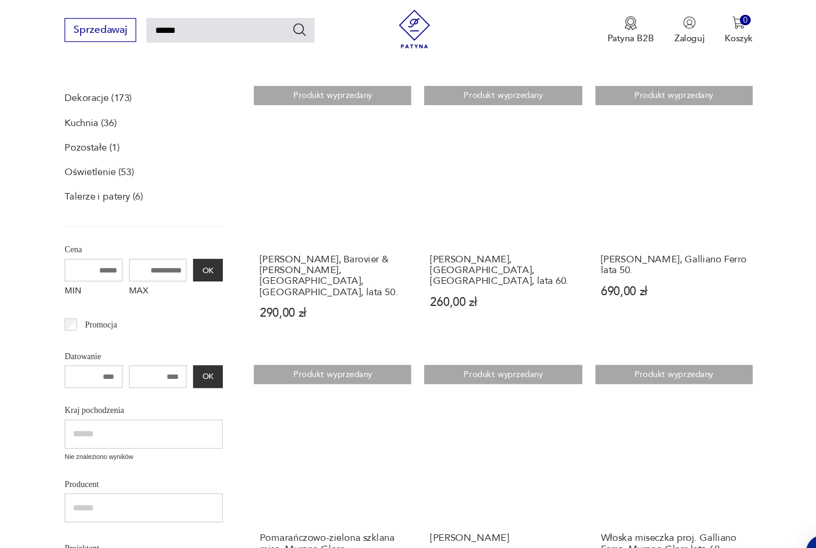
scroll to position [177, 0]
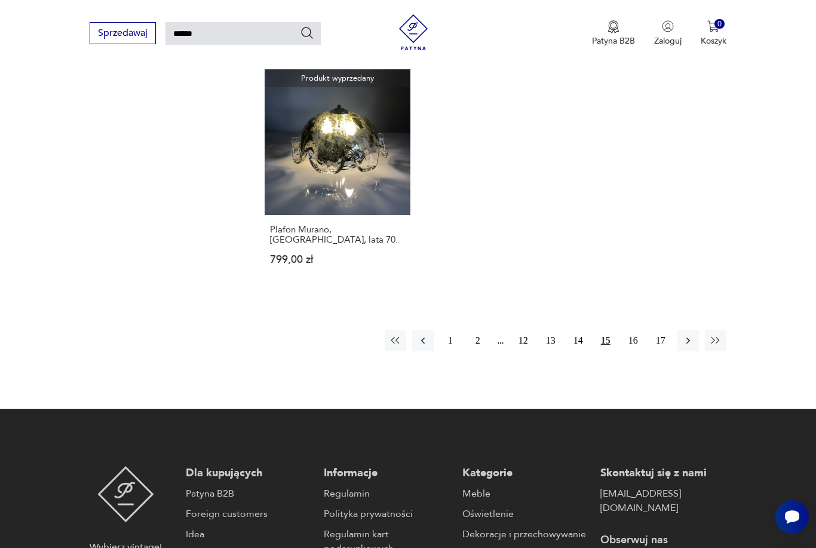
click at [631, 351] on button "16" at bounding box center [632, 340] width 21 height 21
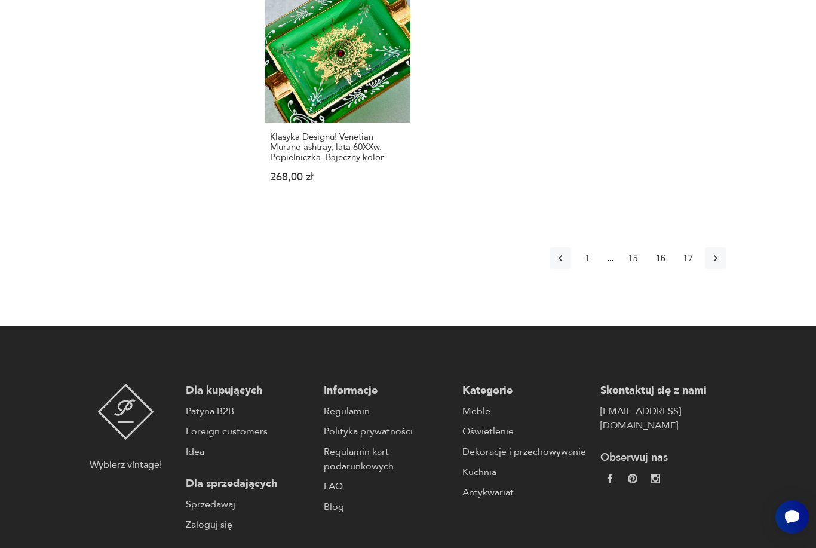
scroll to position [1526, 0]
click at [693, 269] on button "17" at bounding box center [687, 257] width 21 height 21
